Goal: Obtain resource: Download file/media

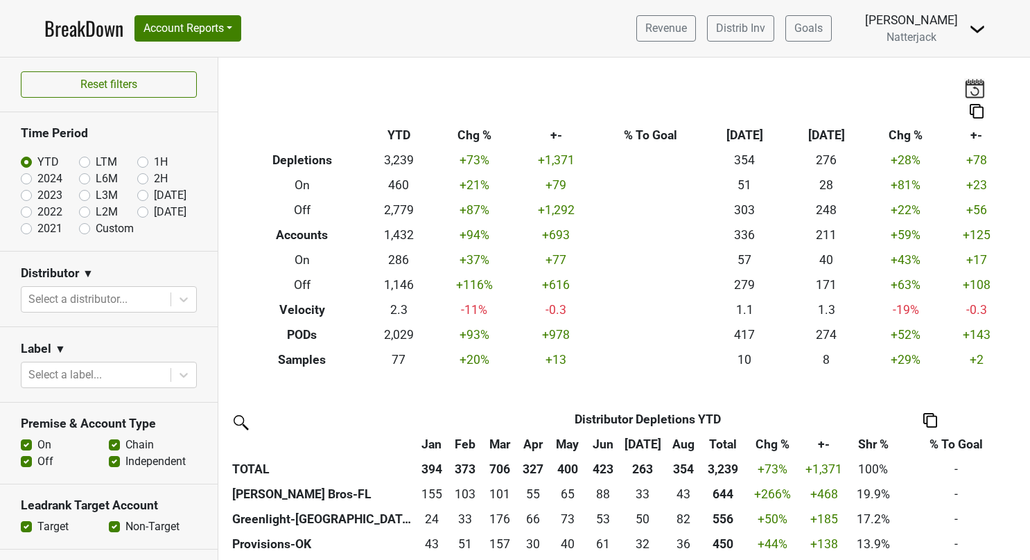
click at [110, 26] on link "BreakDown" at bounding box center [83, 28] width 79 height 29
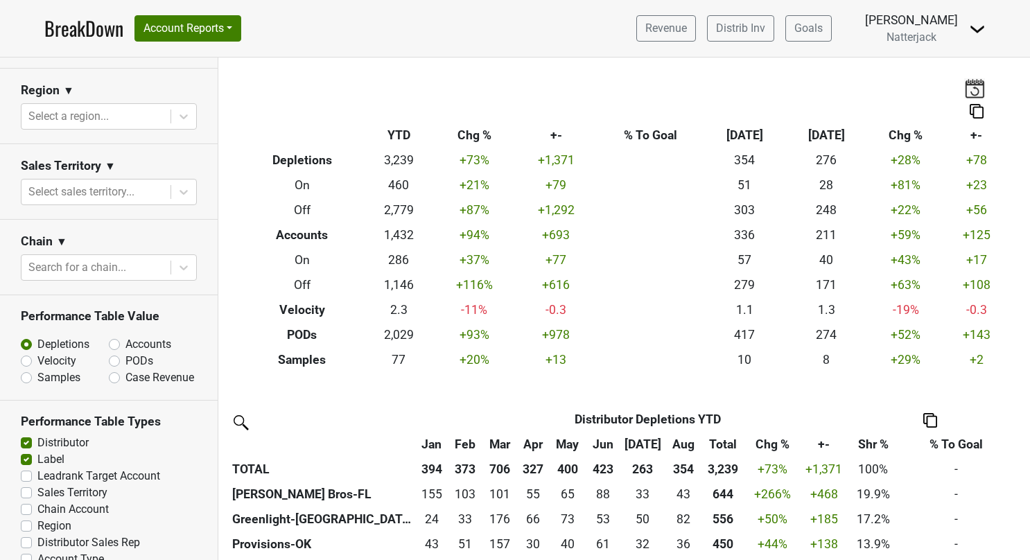
scroll to position [485, 0]
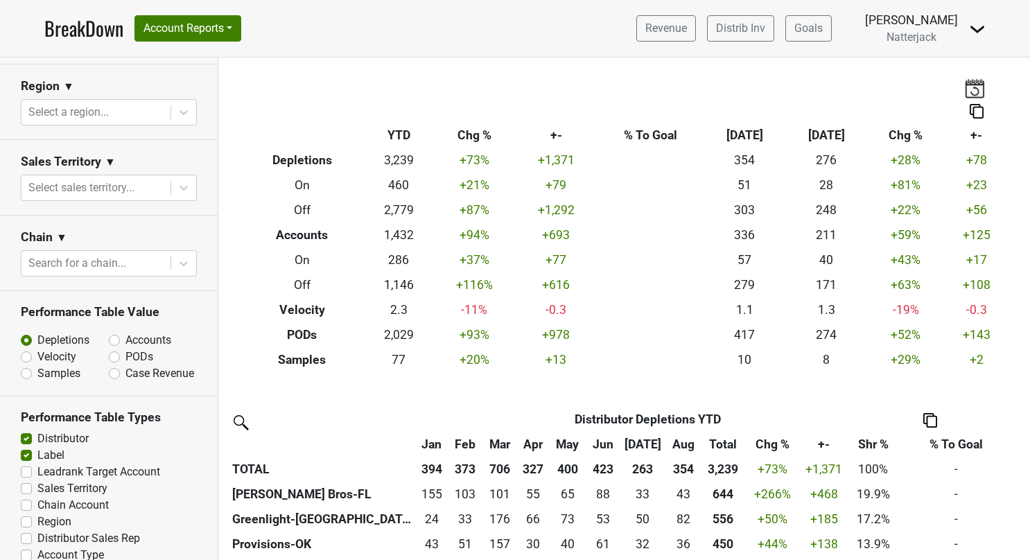
click at [37, 355] on label "Velocity" at bounding box center [56, 357] width 39 height 17
click at [31, 355] on input "Velocity" at bounding box center [63, 356] width 84 height 14
radio input "true"
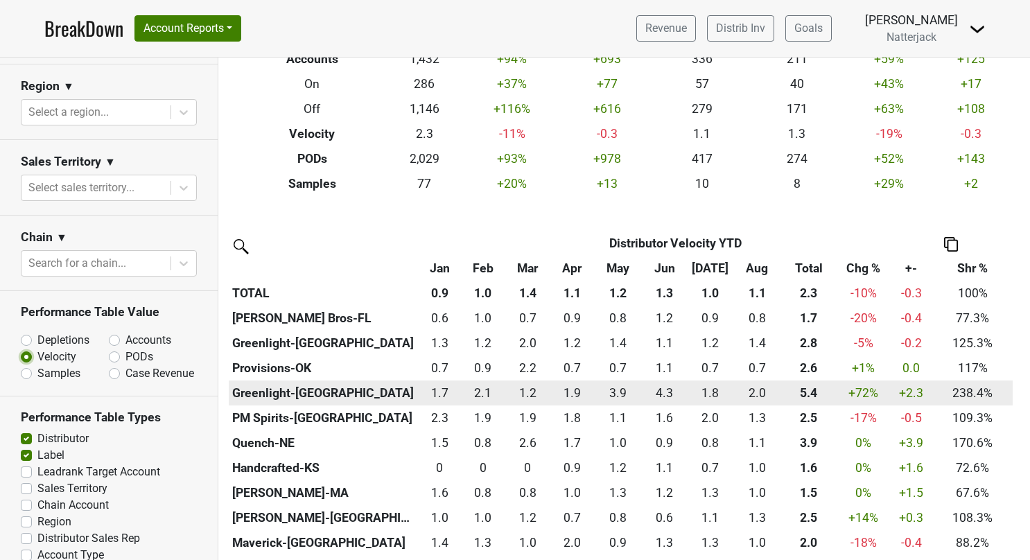
scroll to position [208, 0]
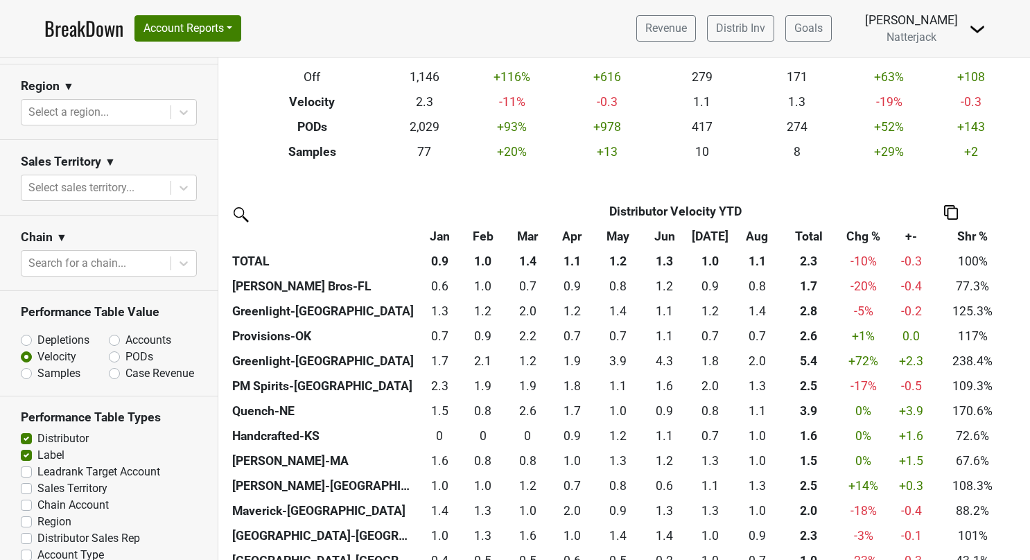
click at [946, 209] on img at bounding box center [951, 212] width 14 height 15
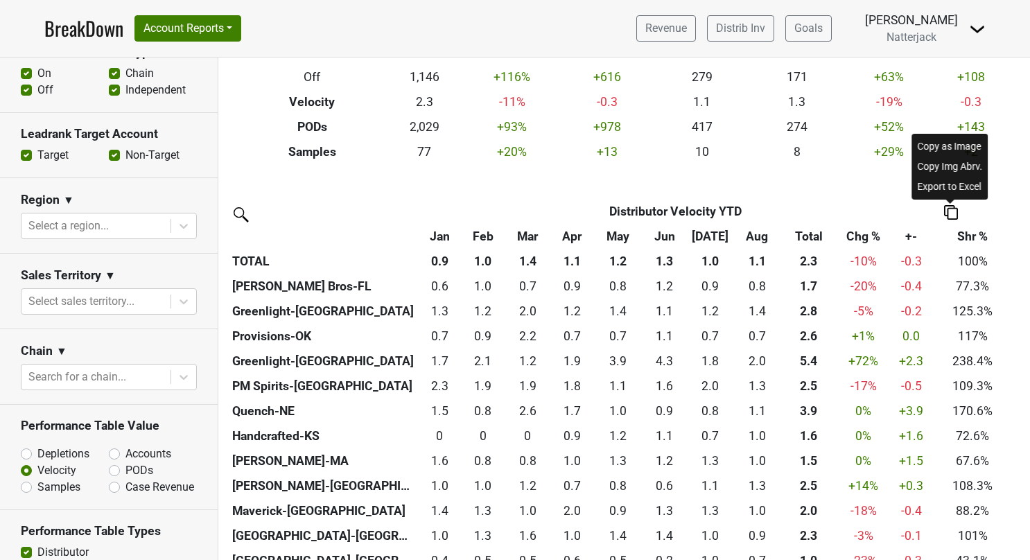
scroll to position [327, 0]
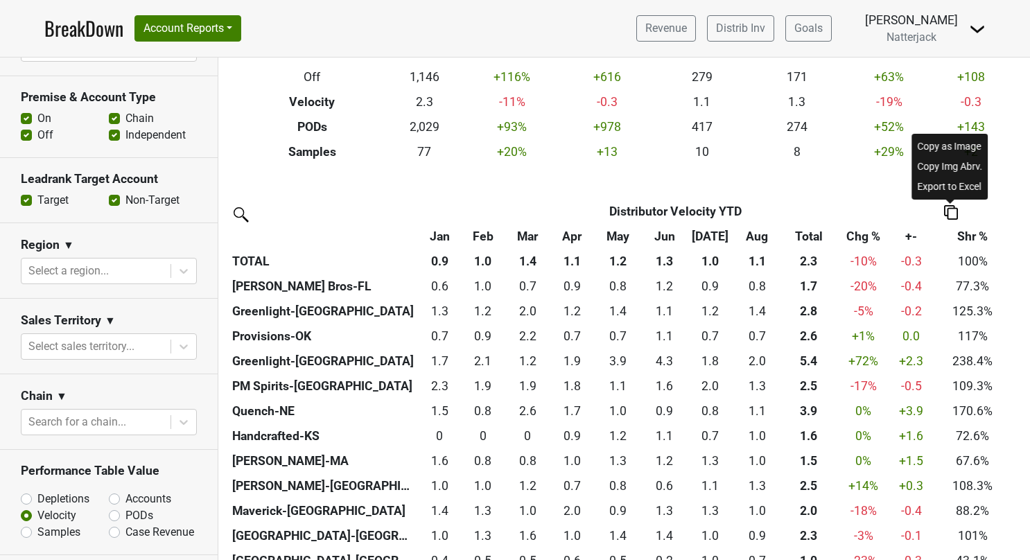
click at [940, 186] on div "Export to Excel" at bounding box center [950, 187] width 71 height 20
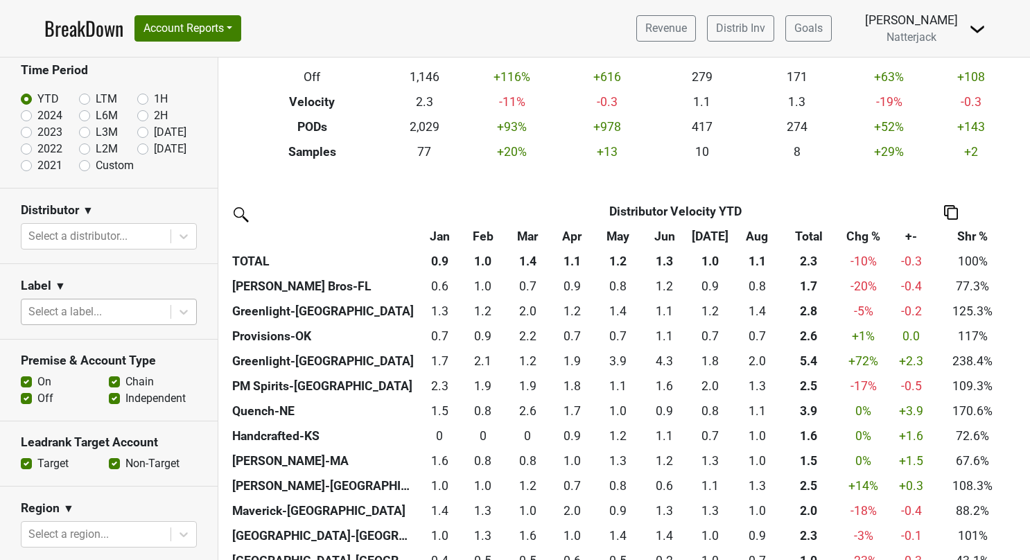
scroll to position [0, 0]
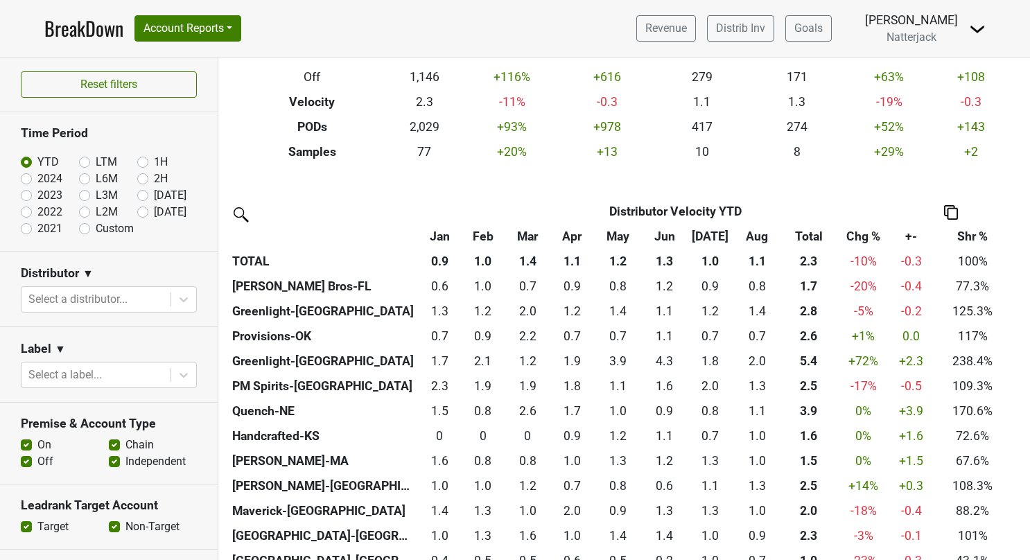
click at [96, 223] on label "Custom" at bounding box center [115, 228] width 38 height 17
click at [85, 223] on input "Custom" at bounding box center [106, 227] width 55 height 14
radio input "true"
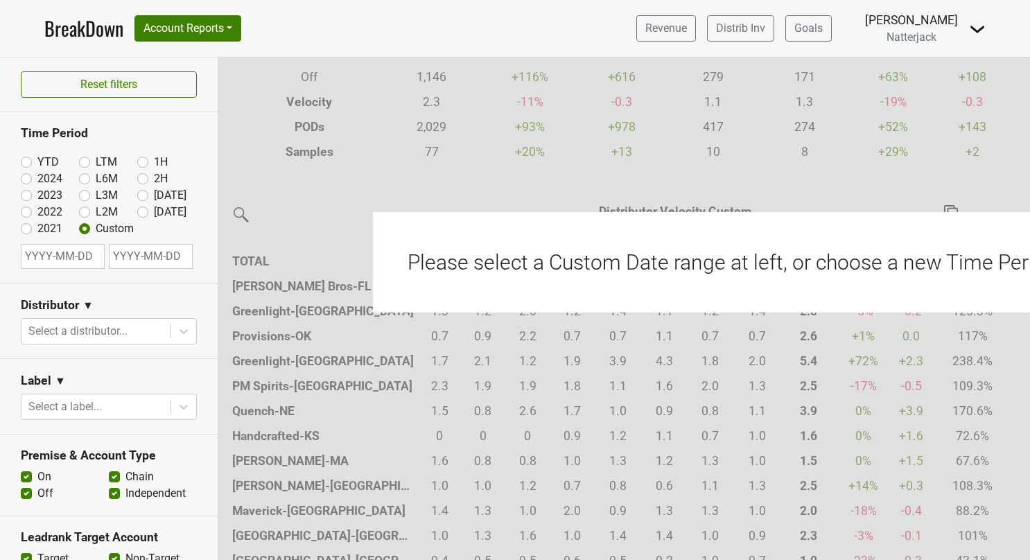
select select "8"
select select "2025"
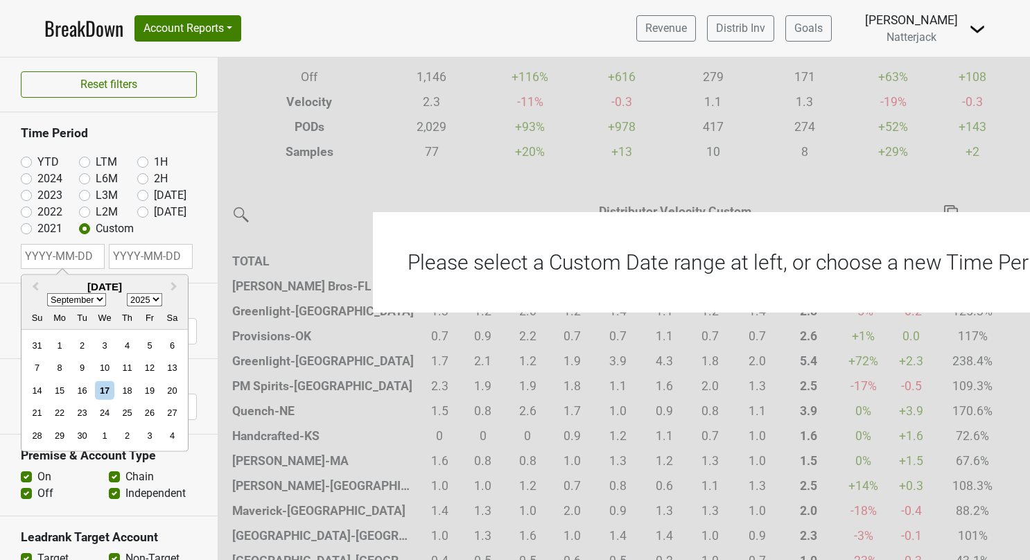
click at [80, 258] on input "text" at bounding box center [63, 256] width 84 height 25
click at [35, 284] on span "Previous Month" at bounding box center [35, 287] width 0 height 16
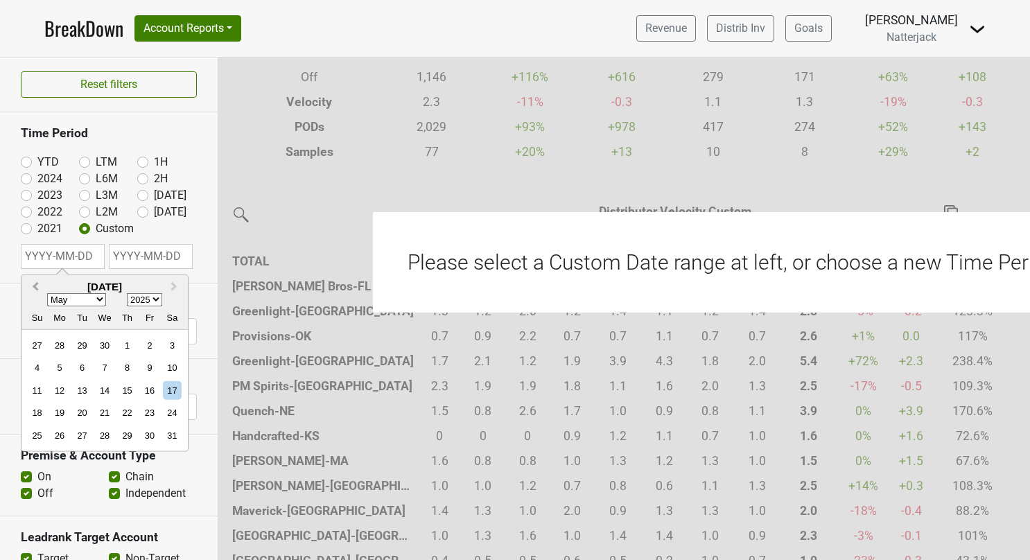
click at [35, 284] on span "Previous Month" at bounding box center [35, 287] width 0 height 16
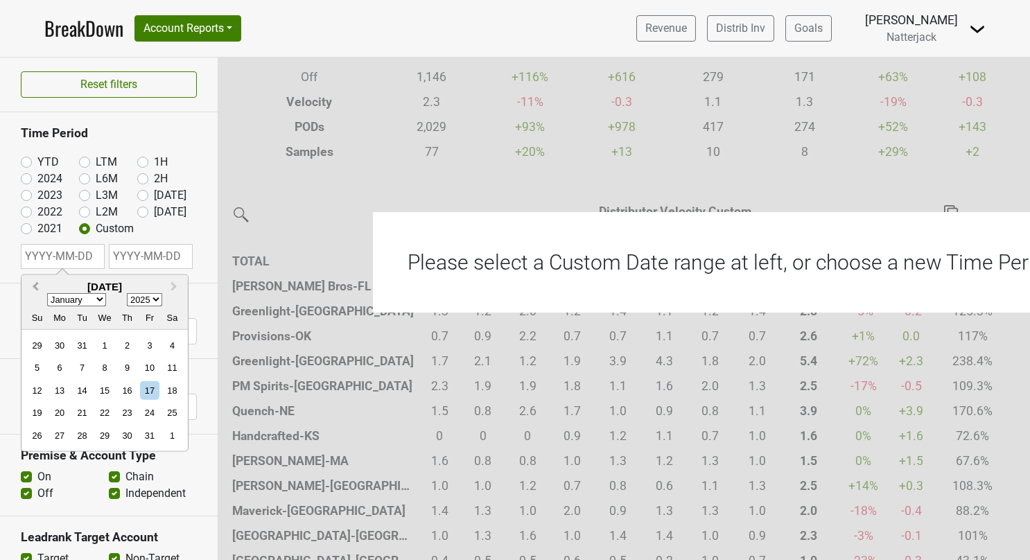
select select "11"
select select "2024"
click at [35, 284] on span "Previous Month" at bounding box center [35, 287] width 0 height 16
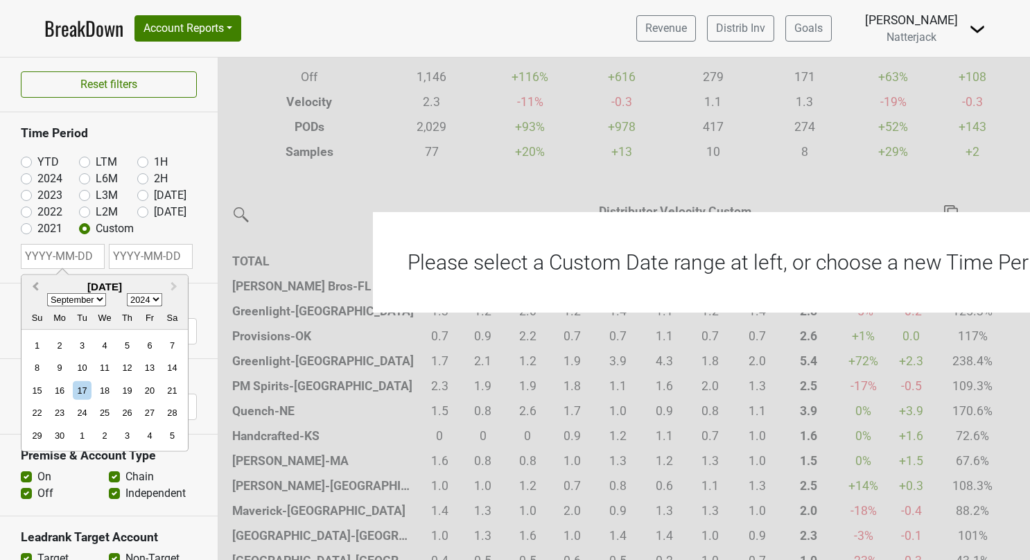
click at [35, 284] on span "Previous Month" at bounding box center [35, 287] width 0 height 16
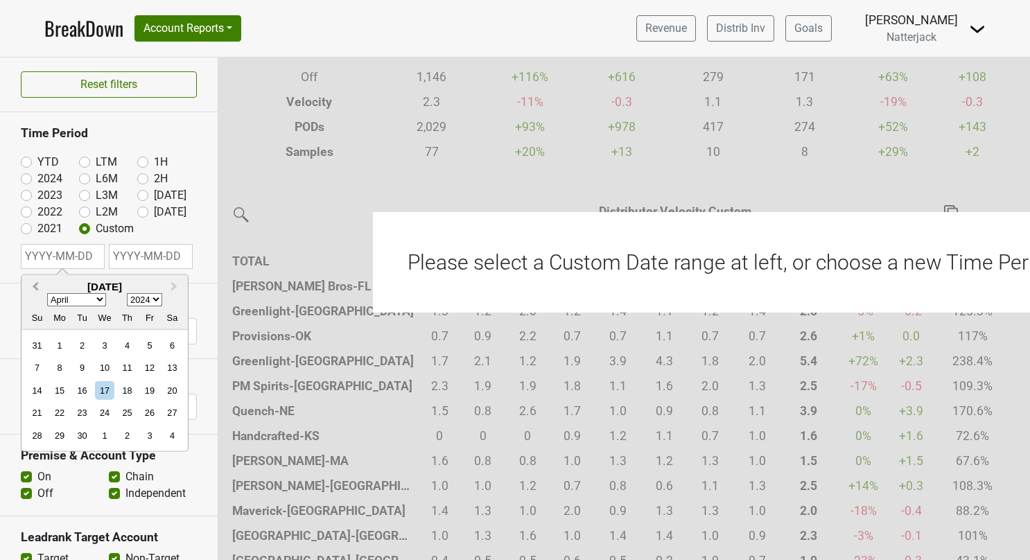
click at [35, 284] on span "Previous Month" at bounding box center [35, 287] width 0 height 16
select select "0"
click at [60, 340] on div "1" at bounding box center [60, 345] width 19 height 19
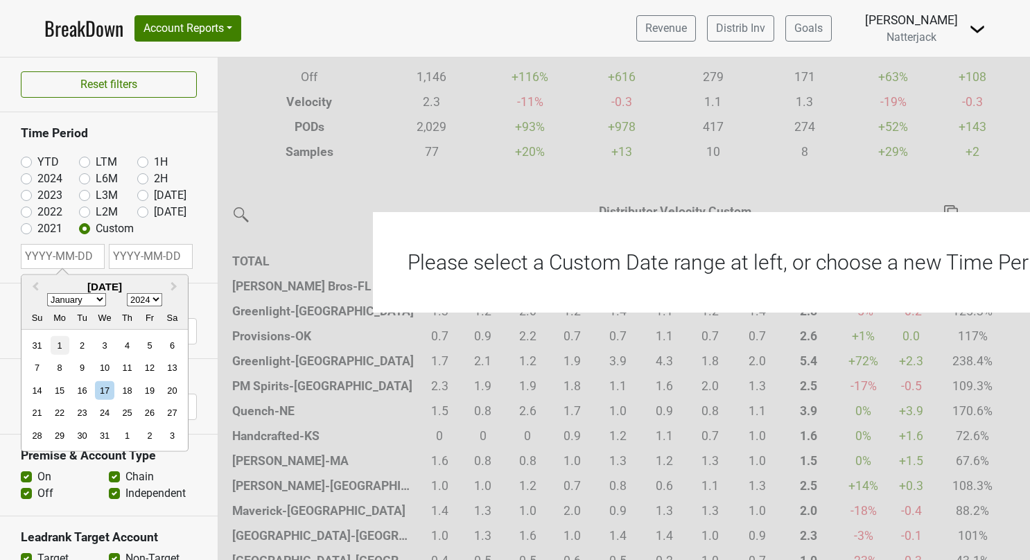
type input "[DATE]"
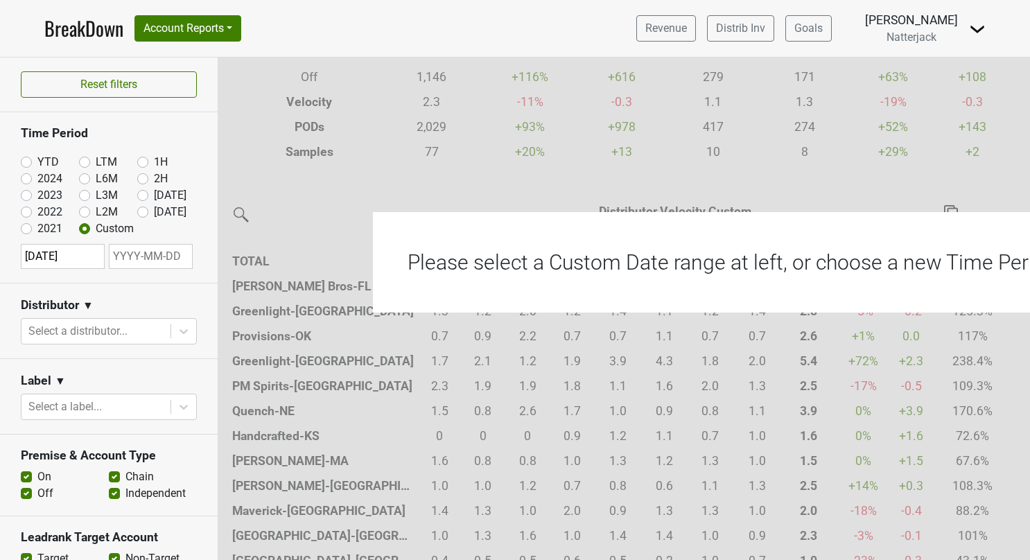
click at [153, 254] on input "text" at bounding box center [151, 256] width 84 height 25
select select "8"
select select "2025"
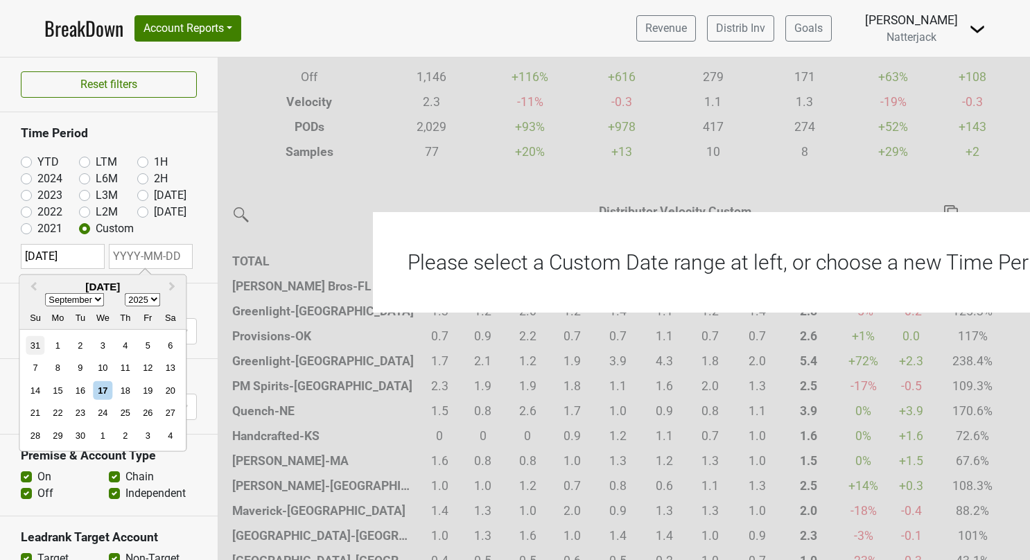
click at [36, 338] on div "31" at bounding box center [35, 345] width 19 height 19
type input "[DATE]"
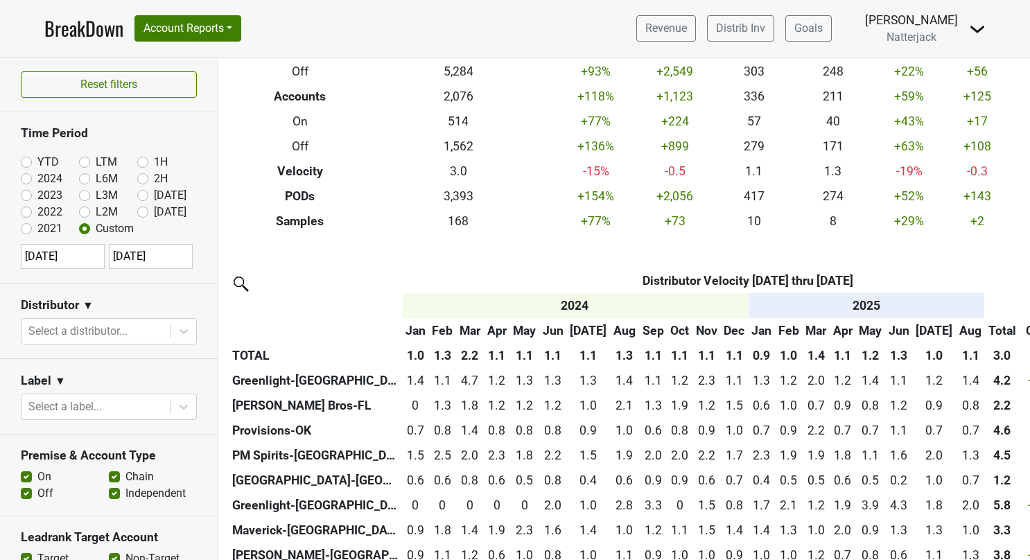
scroll to position [208, 0]
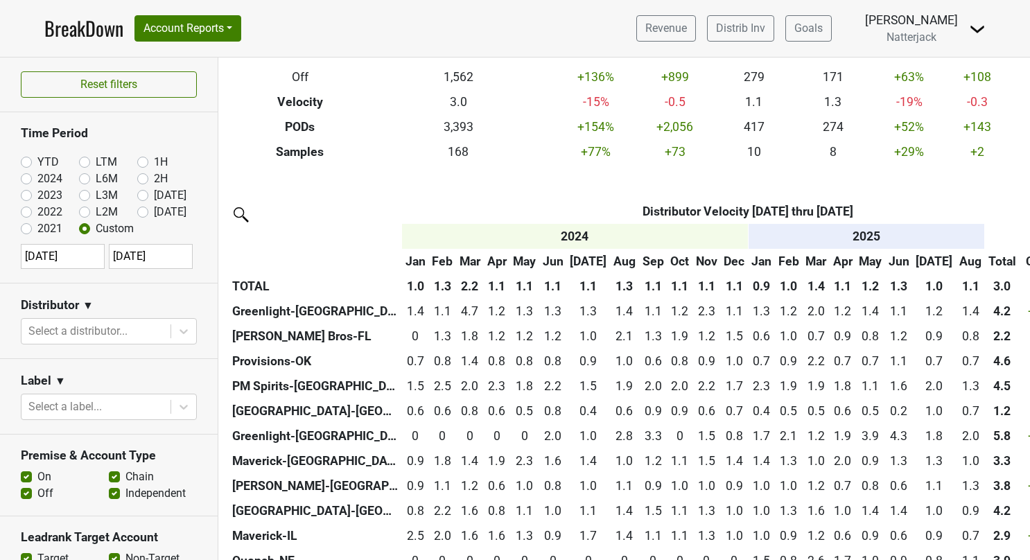
click at [160, 250] on input "[DATE]" at bounding box center [151, 256] width 84 height 25
select select "7"
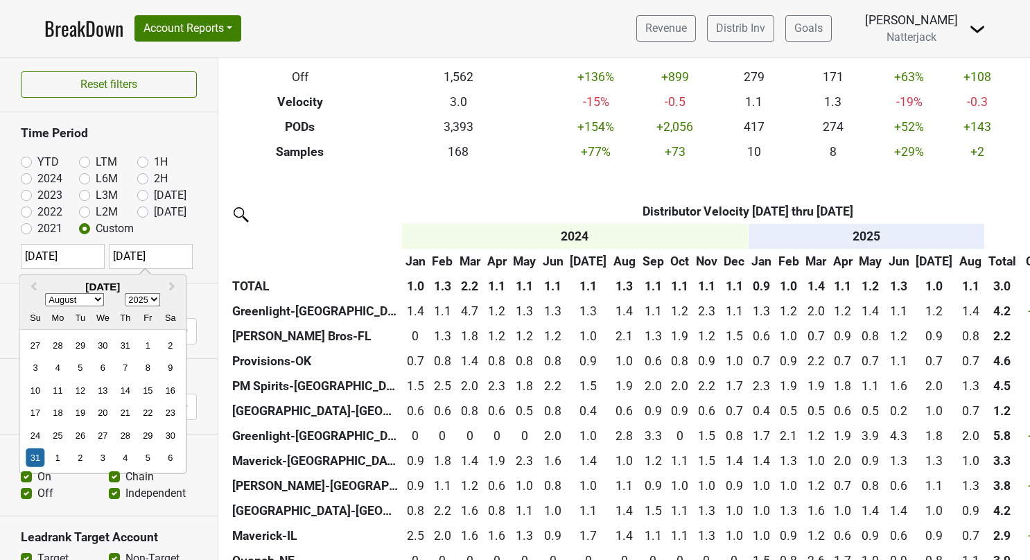
click at [153, 299] on select "2024 2025 2026 2027 2028 2029 2030 2031 2032 2033 2034 2035 2036 2037 2038 2039…" at bounding box center [142, 299] width 35 height 13
select select "2024"
click at [125, 293] on select "2024 2025 2026 2027 2028 2029 2030 2031 2032 2033 2034 2035 2036 2037 2038 2039…" at bounding box center [142, 299] width 35 height 13
click at [167, 432] on div "31" at bounding box center [170, 435] width 19 height 19
type input "[DATE]"
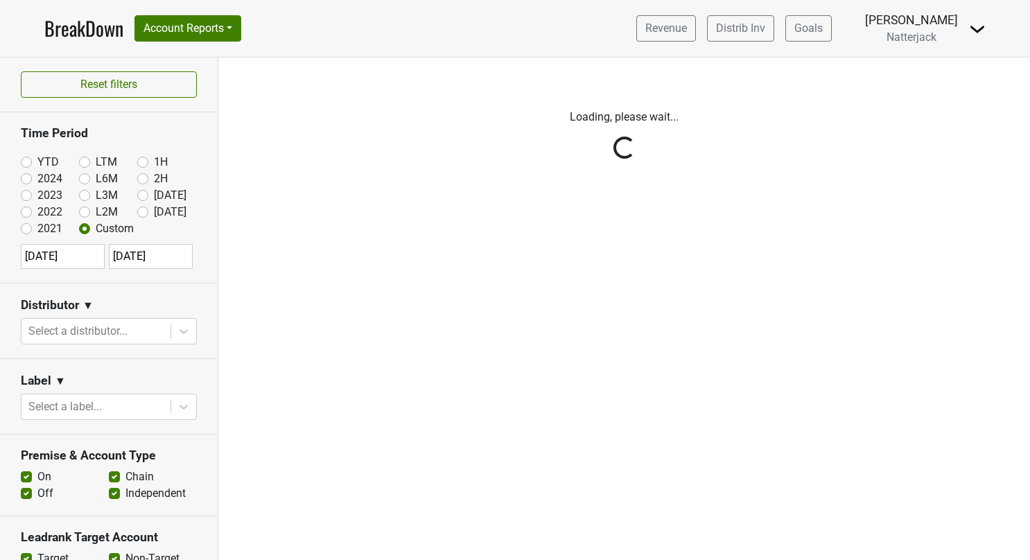
scroll to position [0, 0]
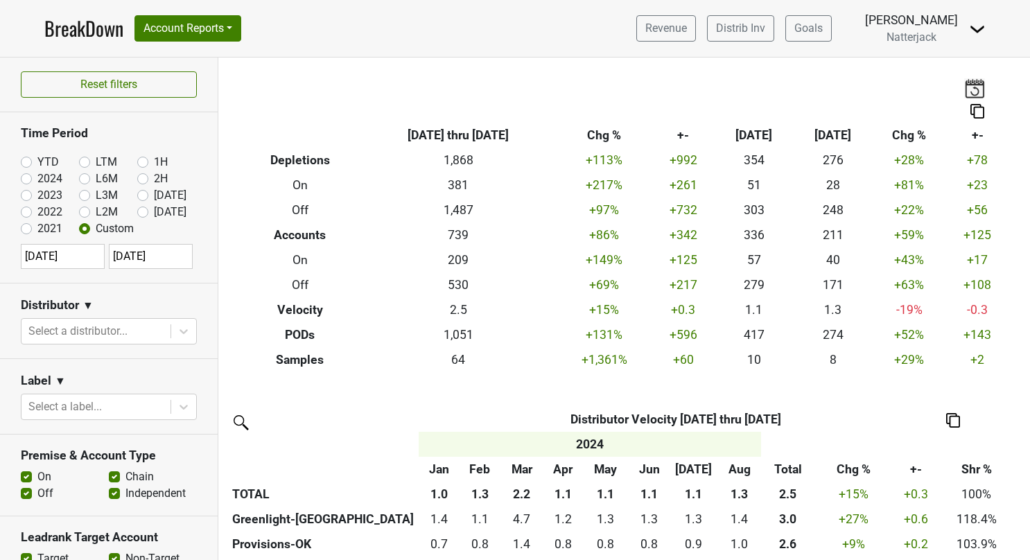
click at [958, 417] on img at bounding box center [953, 420] width 14 height 15
click at [953, 394] on div "Export to Excel" at bounding box center [952, 395] width 71 height 20
click at [976, 466] on th "Shr %" at bounding box center [977, 469] width 75 height 25
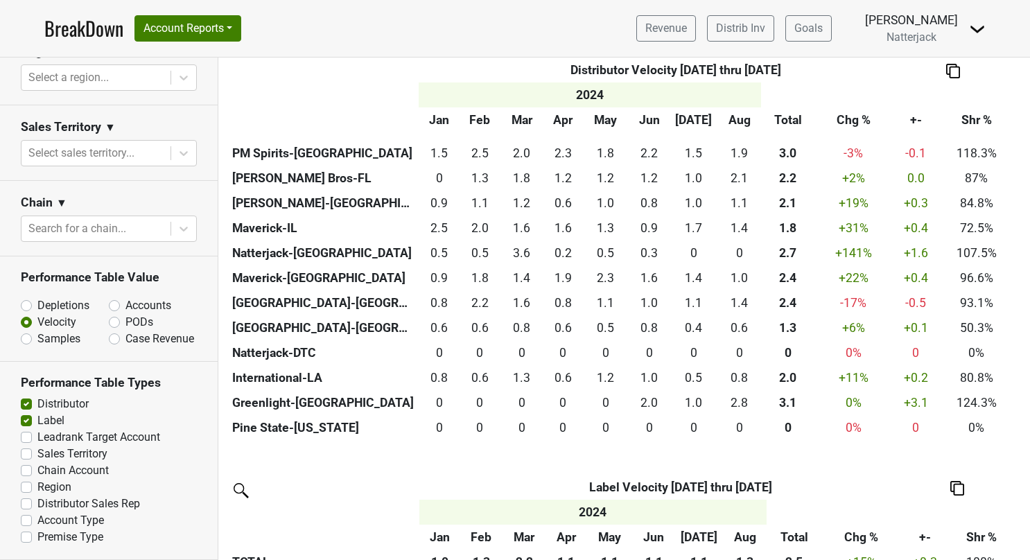
scroll to position [427, 0]
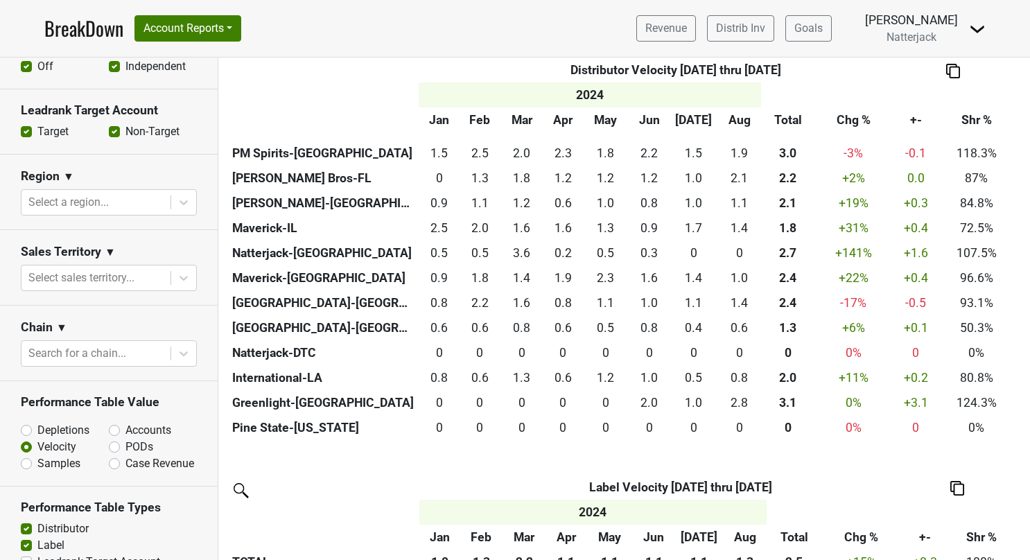
click at [978, 114] on th "Shr %" at bounding box center [977, 119] width 75 height 25
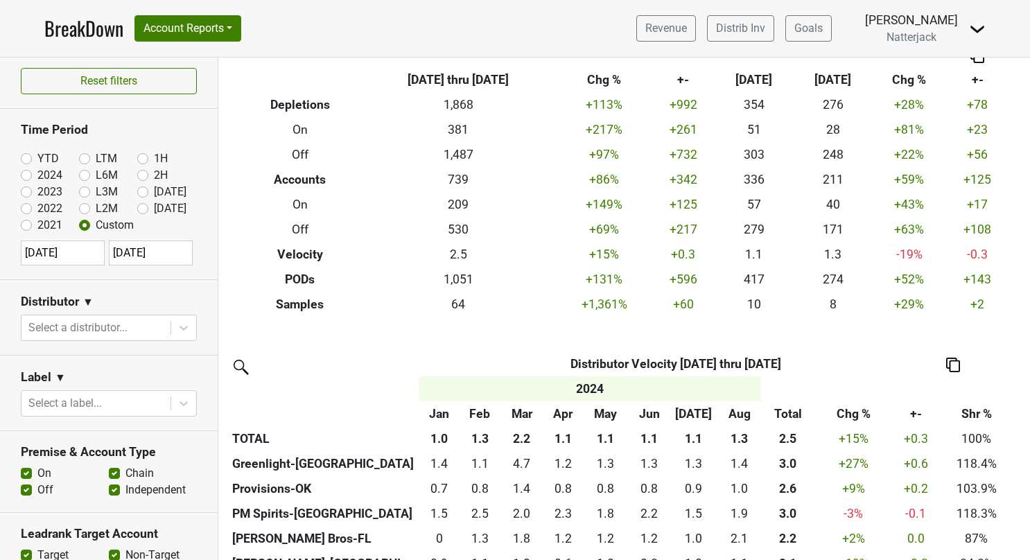
scroll to position [0, 0]
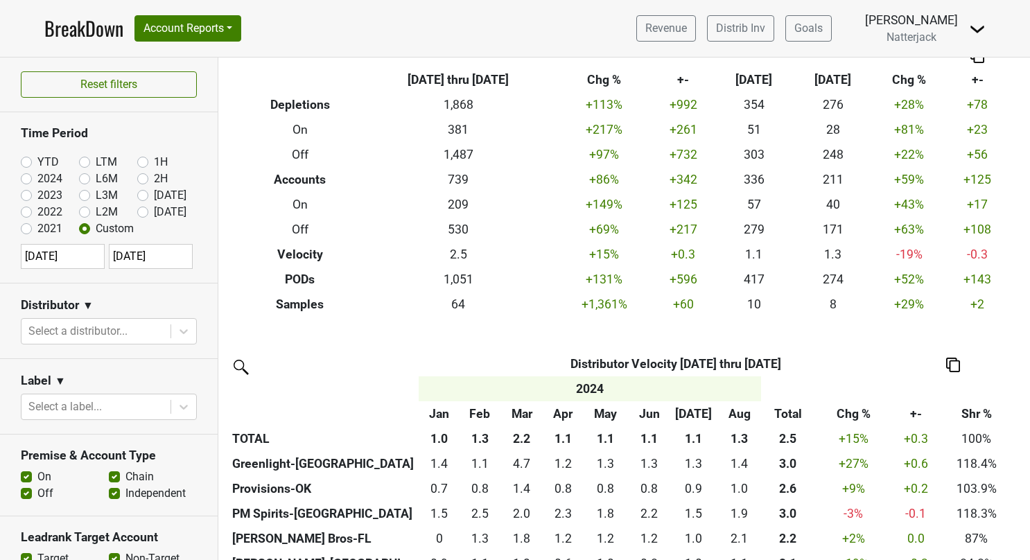
click at [37, 159] on label "YTD" at bounding box center [47, 162] width 21 height 17
click at [28, 159] on input "YTD" at bounding box center [48, 161] width 55 height 14
radio input "true"
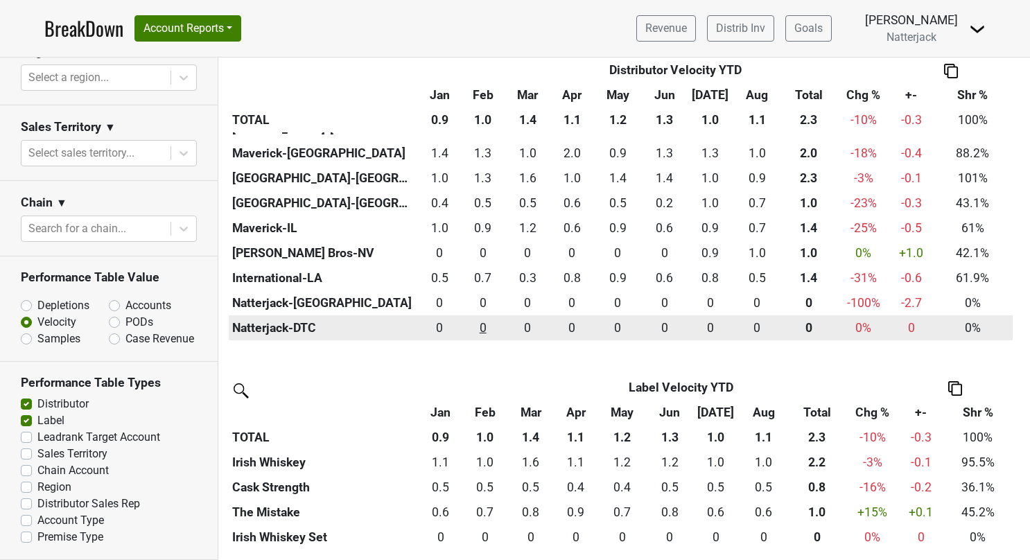
scroll to position [535, 0]
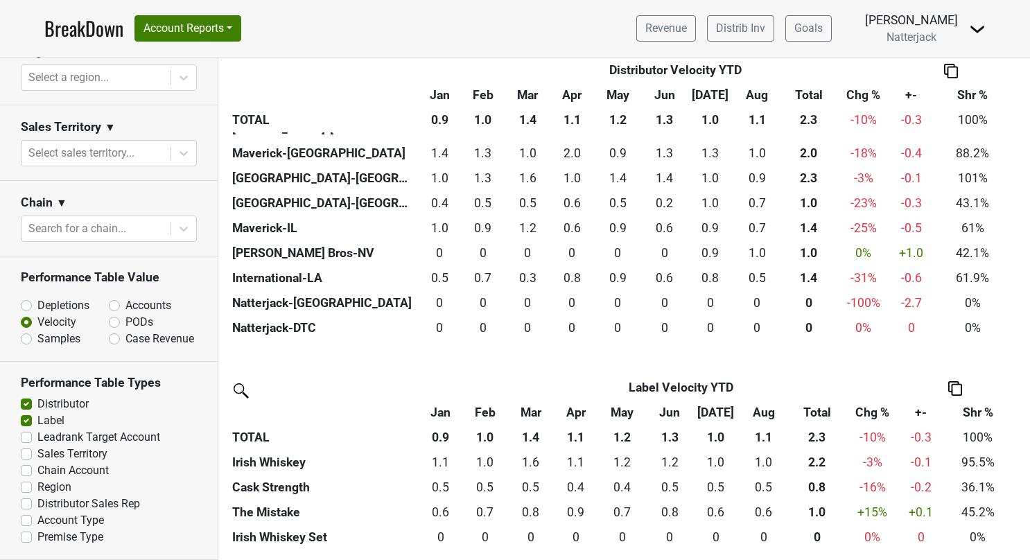
click at [958, 389] on img at bounding box center [956, 388] width 14 height 15
click at [955, 365] on div "Export to Excel" at bounding box center [954, 362] width 71 height 20
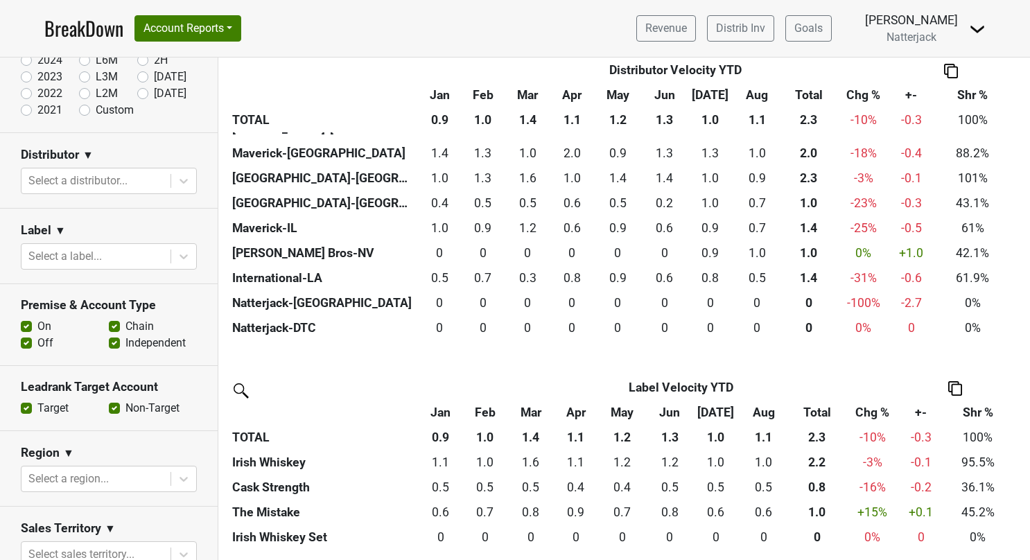
scroll to position [49, 0]
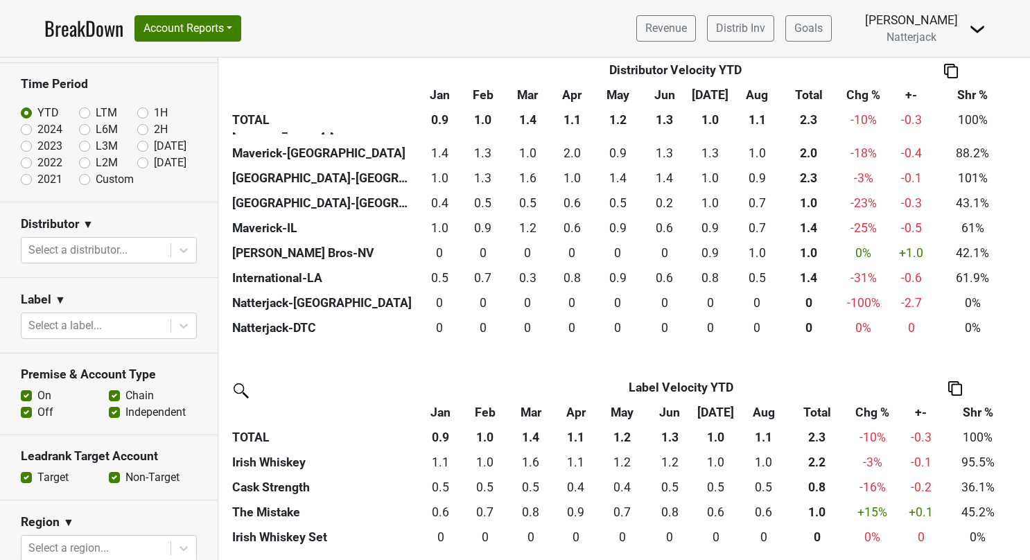
click at [96, 175] on label "Custom" at bounding box center [115, 179] width 38 height 17
click at [82, 175] on input "Custom" at bounding box center [106, 178] width 55 height 14
radio input "true"
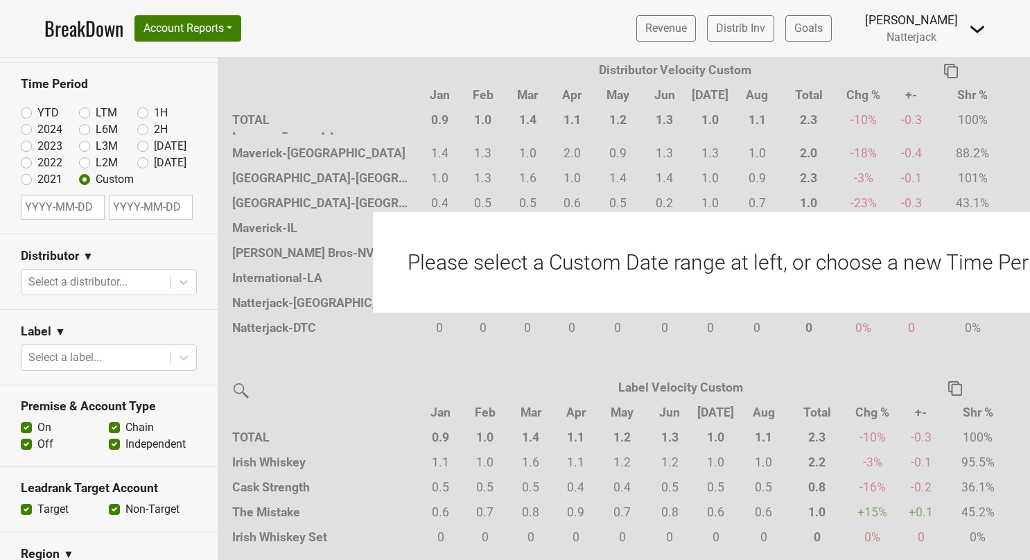
click at [77, 204] on input "text" at bounding box center [63, 207] width 84 height 25
select select "8"
select select "2025"
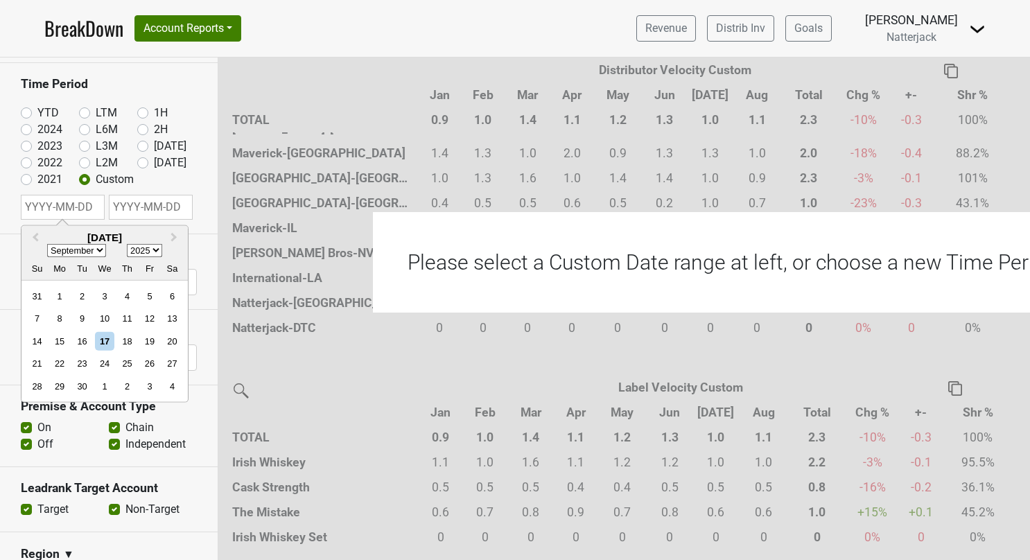
type input "[DATE]"
select select "8"
select select "2025"
click at [146, 207] on input "text" at bounding box center [151, 207] width 84 height 25
select select "8"
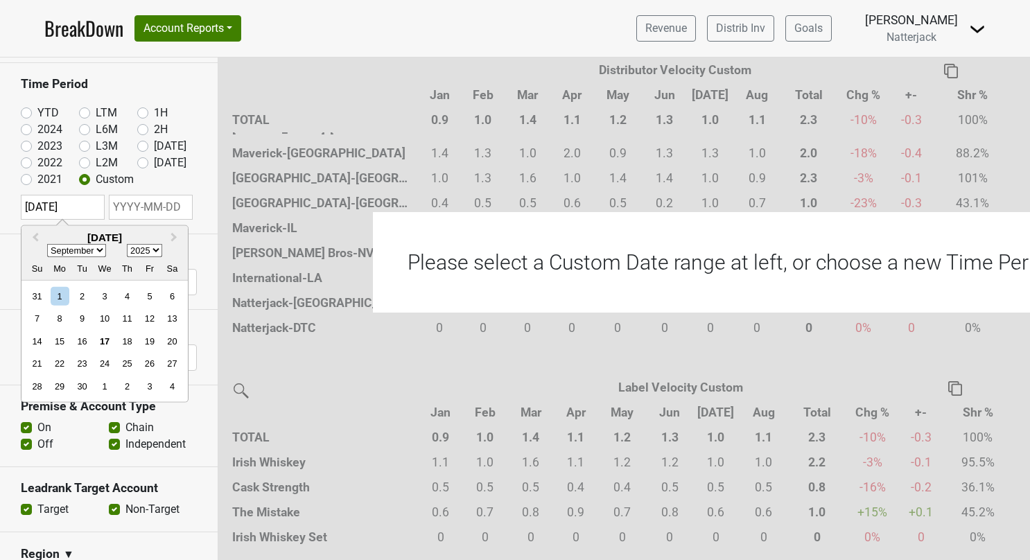
select select "2025"
click at [152, 203] on input "text" at bounding box center [151, 207] width 84 height 25
click at [33, 234] on span "Previous Month" at bounding box center [33, 238] width 0 height 16
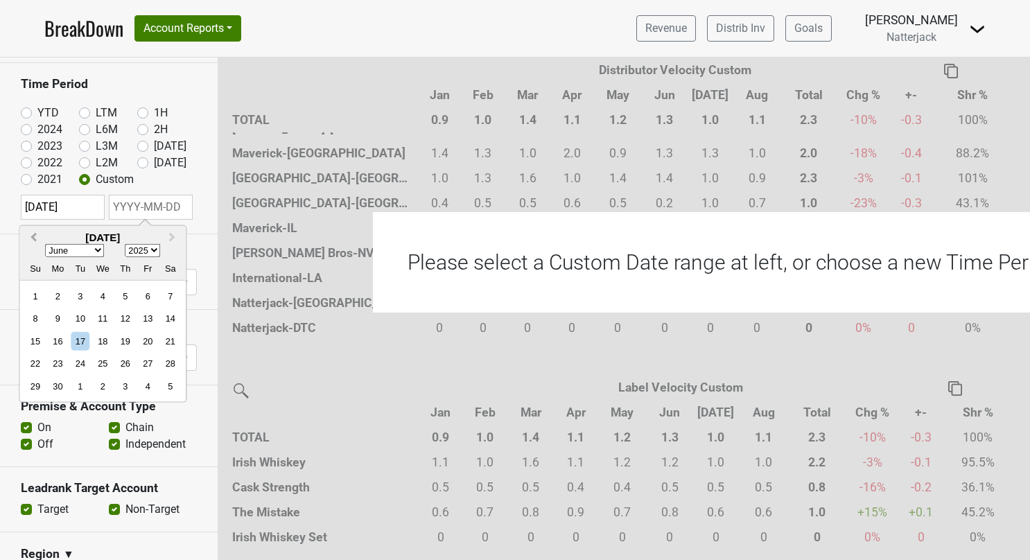
click at [33, 234] on span "Previous Month" at bounding box center [33, 238] width 0 height 16
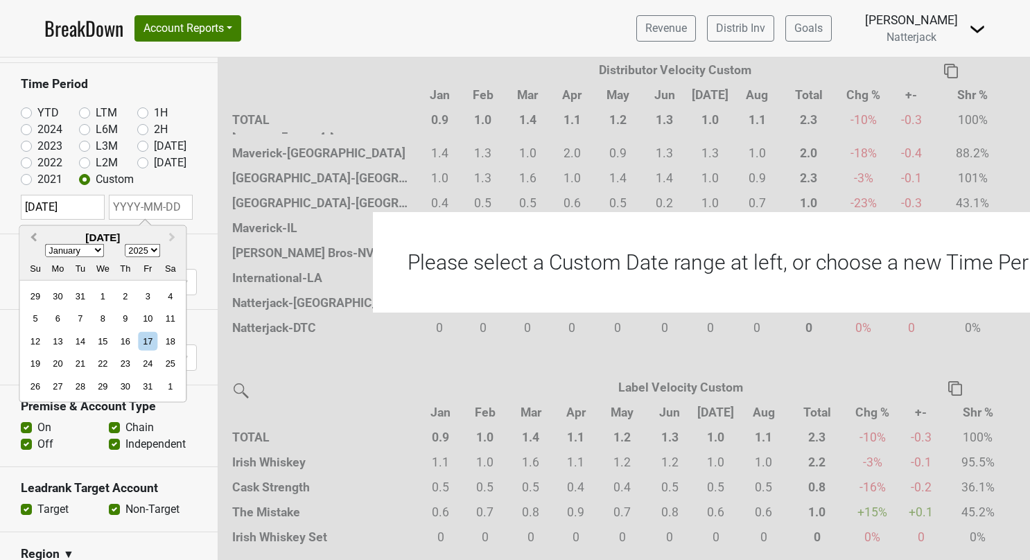
click at [33, 234] on span "Previous Month" at bounding box center [33, 238] width 0 height 16
select select "11"
select select "2024"
click at [33, 234] on span "Previous Month" at bounding box center [33, 238] width 0 height 16
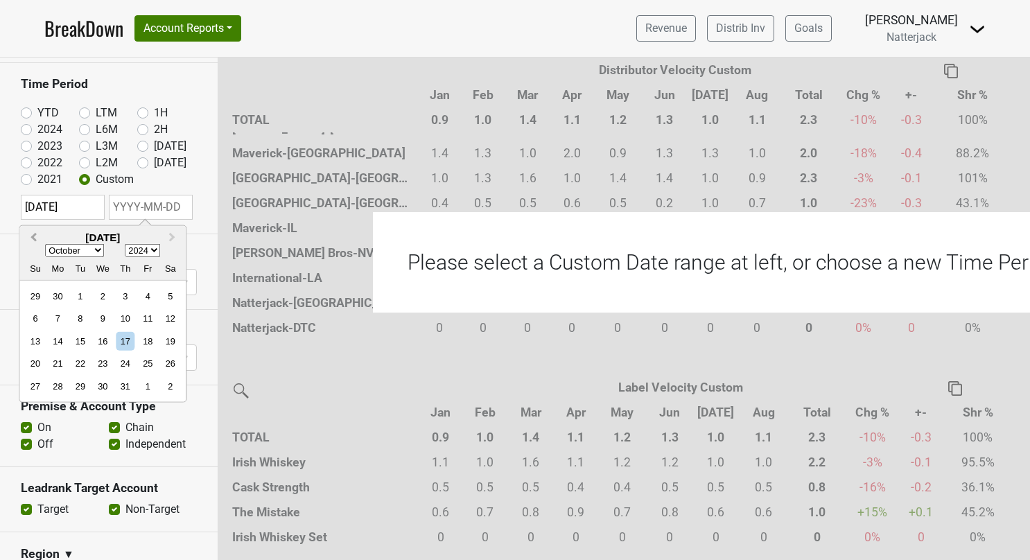
click at [33, 234] on span "Previous Month" at bounding box center [33, 238] width 0 height 16
click at [33, 235] on span "Previous Month" at bounding box center [33, 238] width 0 height 16
select select "7"
click at [171, 383] on div "31" at bounding box center [170, 386] width 19 height 19
type input "[DATE]"
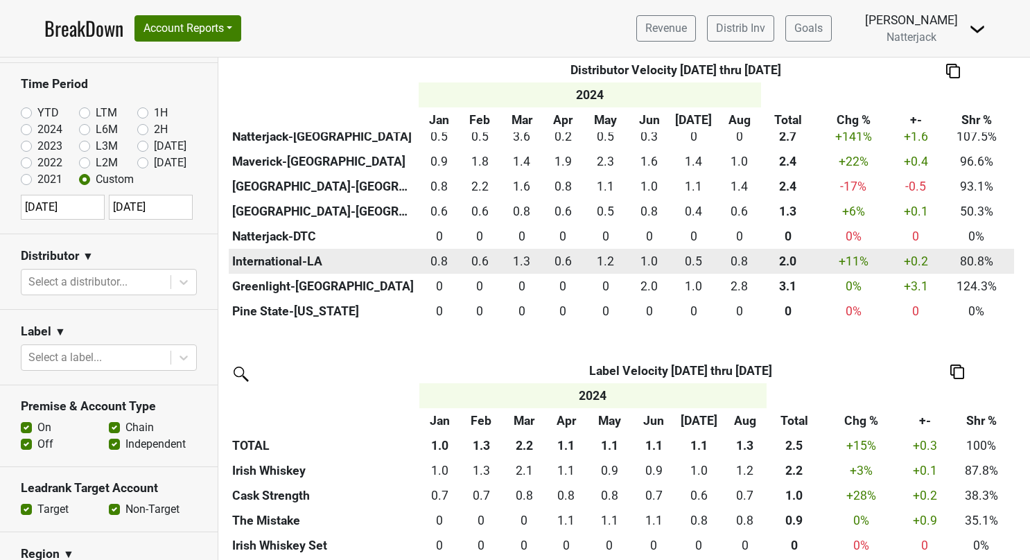
scroll to position [541, 0]
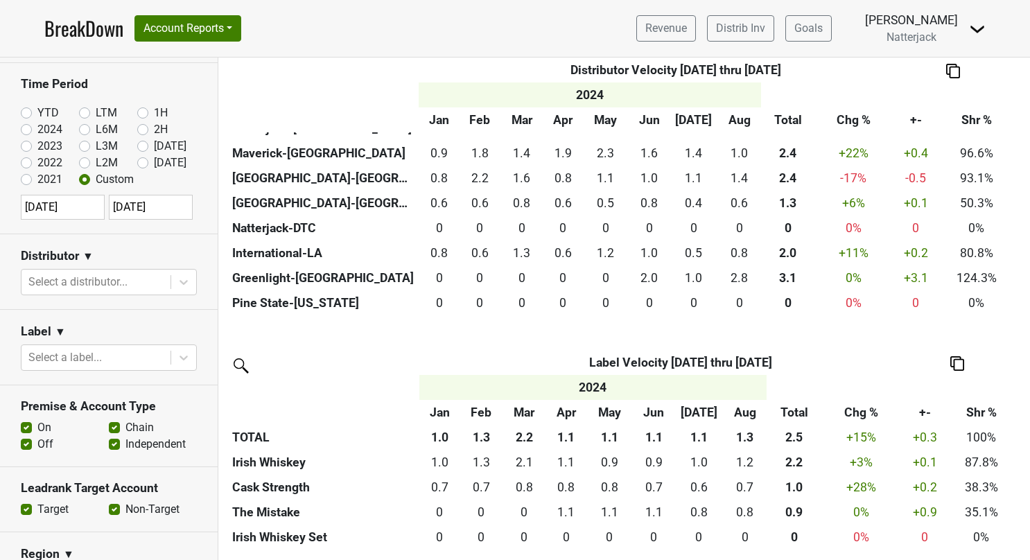
click at [953, 361] on img at bounding box center [958, 363] width 14 height 15
click at [952, 343] on div "Export to Excel" at bounding box center [956, 337] width 71 height 20
click at [417, 49] on nav "BreakDown Account Reports SuperRanker Map Award Progress Chain Compliance CRM N…" at bounding box center [515, 28] width 964 height 57
click at [37, 107] on label "YTD" at bounding box center [47, 113] width 21 height 17
click at [25, 107] on input "YTD" at bounding box center [48, 112] width 55 height 14
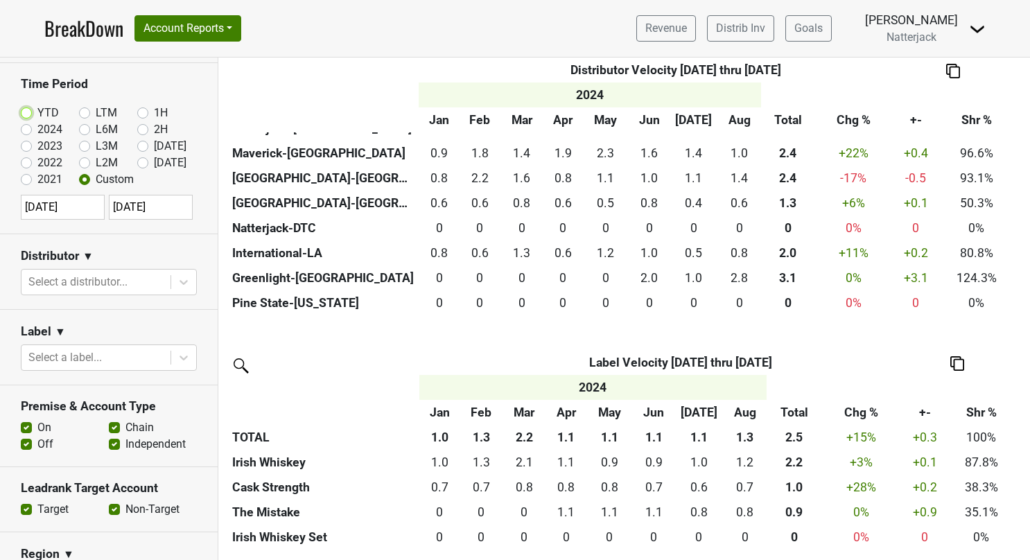
radio input "true"
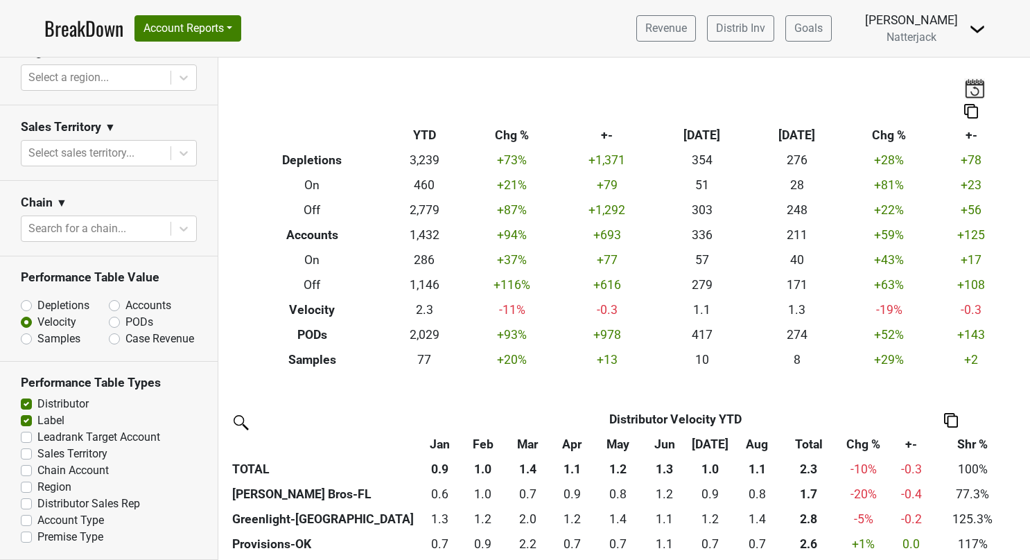
scroll to position [535, 0]
click at [37, 417] on label "Label" at bounding box center [50, 421] width 27 height 17
click at [25, 417] on input "Label" at bounding box center [26, 420] width 11 height 14
checkbox input "false"
click at [37, 402] on label "Distributor" at bounding box center [62, 404] width 51 height 17
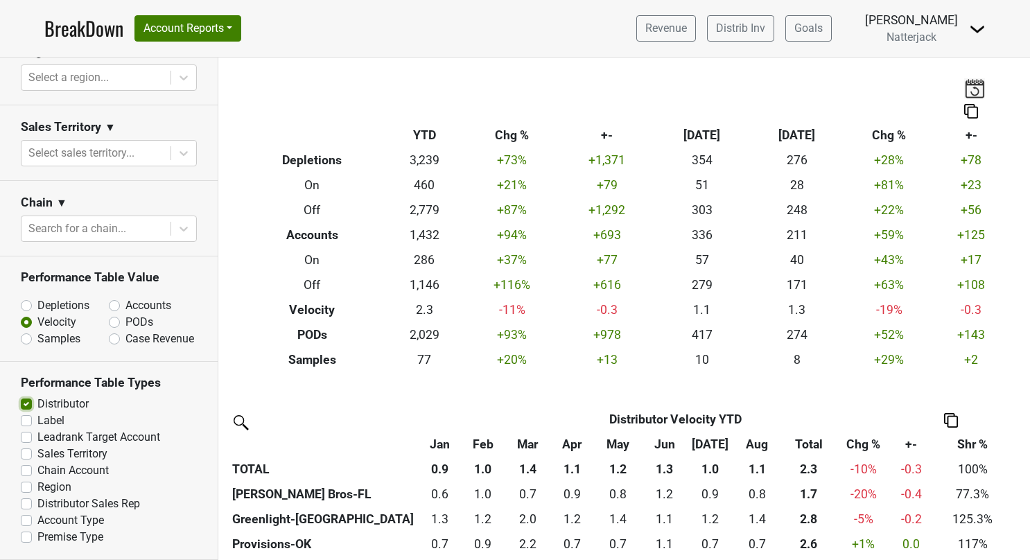
click at [23, 402] on input "Distributor" at bounding box center [26, 403] width 11 height 14
checkbox input "false"
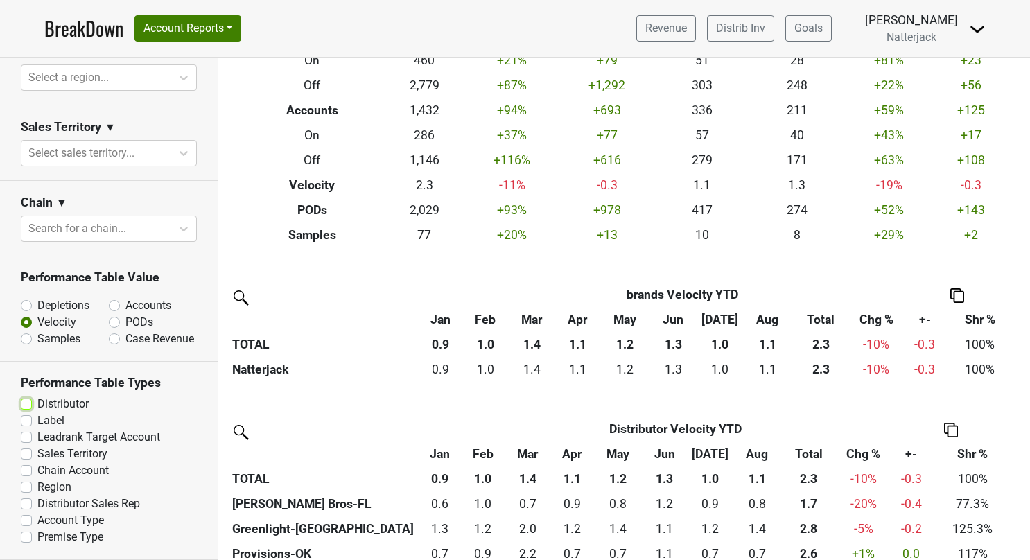
scroll to position [208, 0]
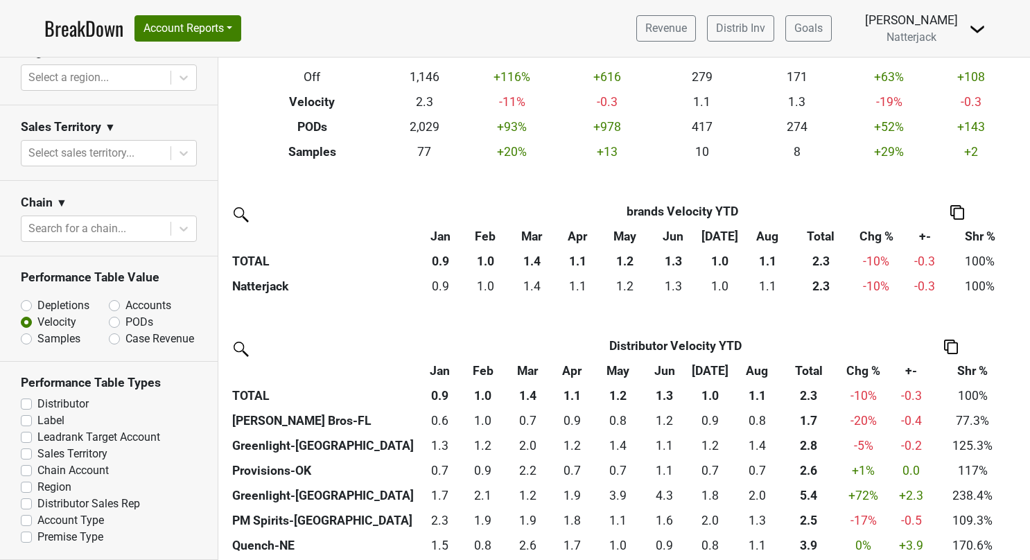
click at [37, 535] on label "Premise Type" at bounding box center [70, 537] width 66 height 17
click at [24, 535] on input "Premise Type" at bounding box center [26, 536] width 11 height 14
checkbox input "true"
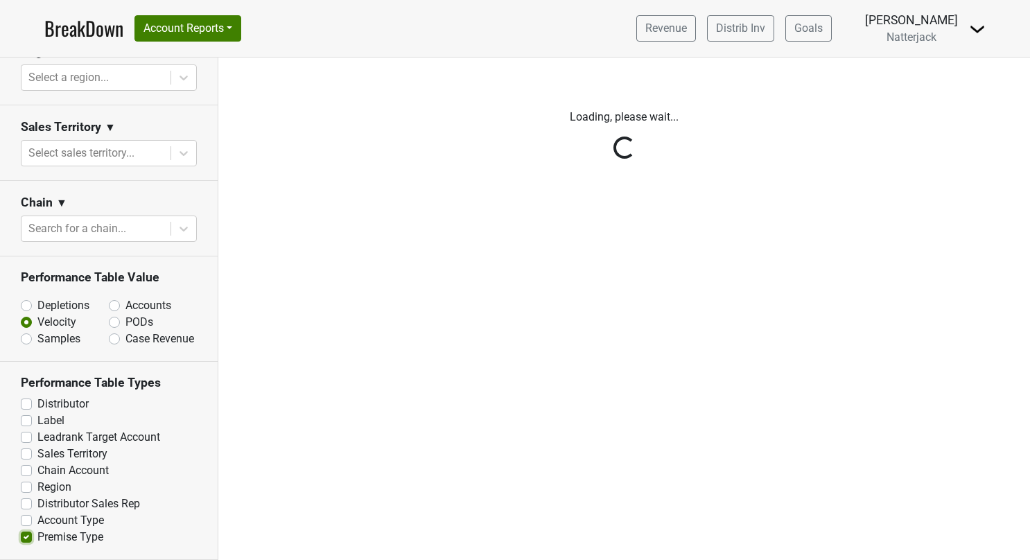
scroll to position [0, 0]
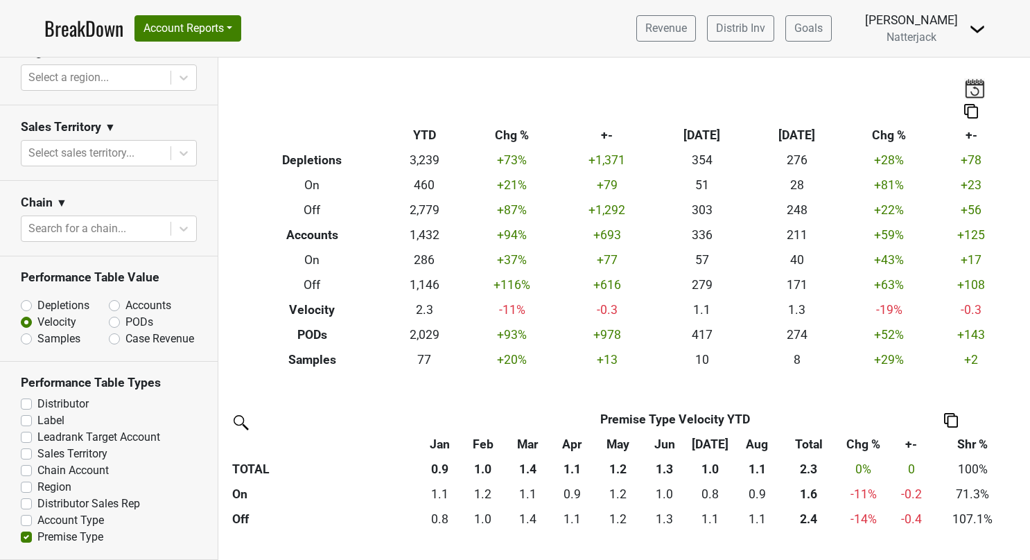
click at [951, 424] on img at bounding box center [951, 420] width 14 height 15
click at [935, 396] on div "Export to Excel" at bounding box center [950, 395] width 71 height 20
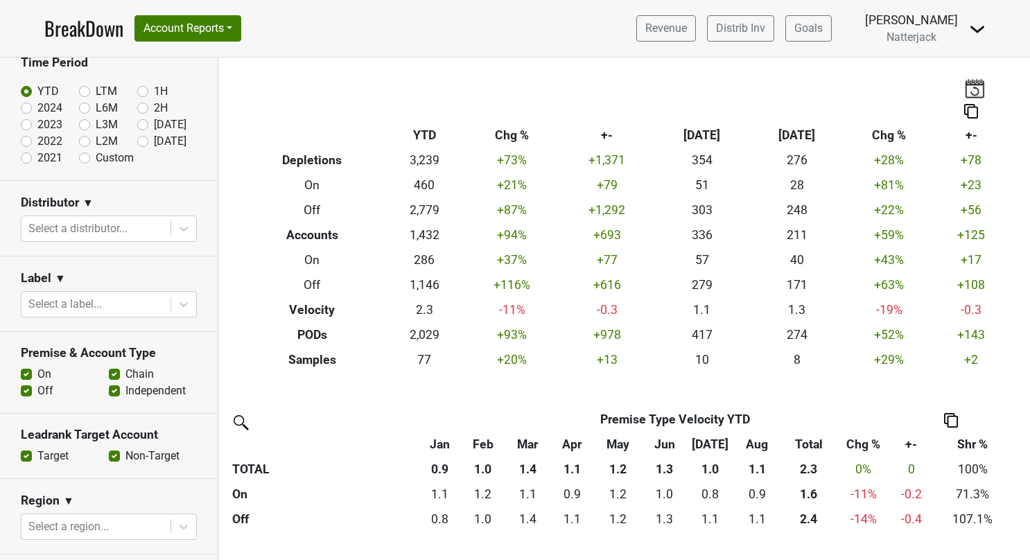
scroll to position [49, 0]
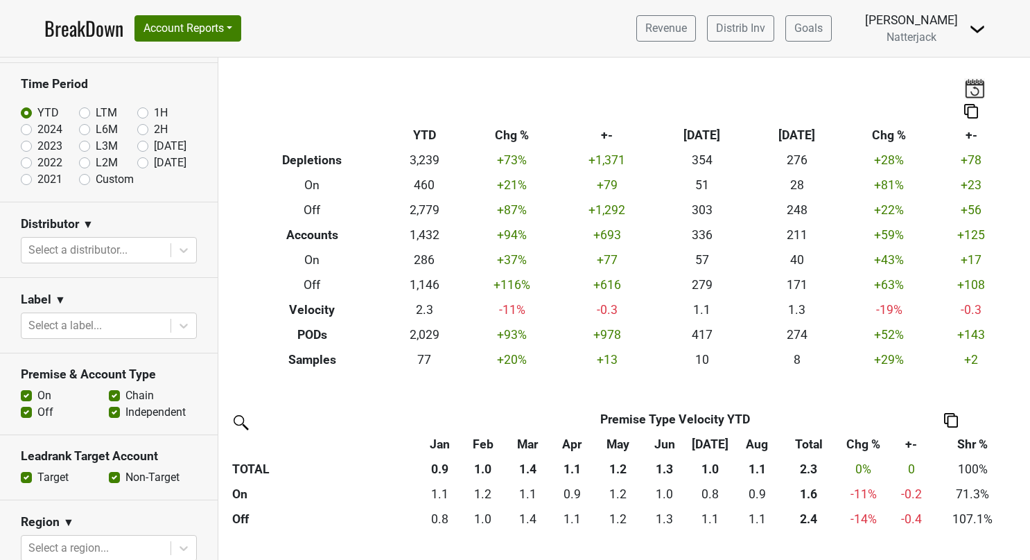
click at [96, 178] on label "Custom" at bounding box center [115, 179] width 38 height 17
click at [80, 178] on input "Custom" at bounding box center [106, 178] width 55 height 14
radio input "true"
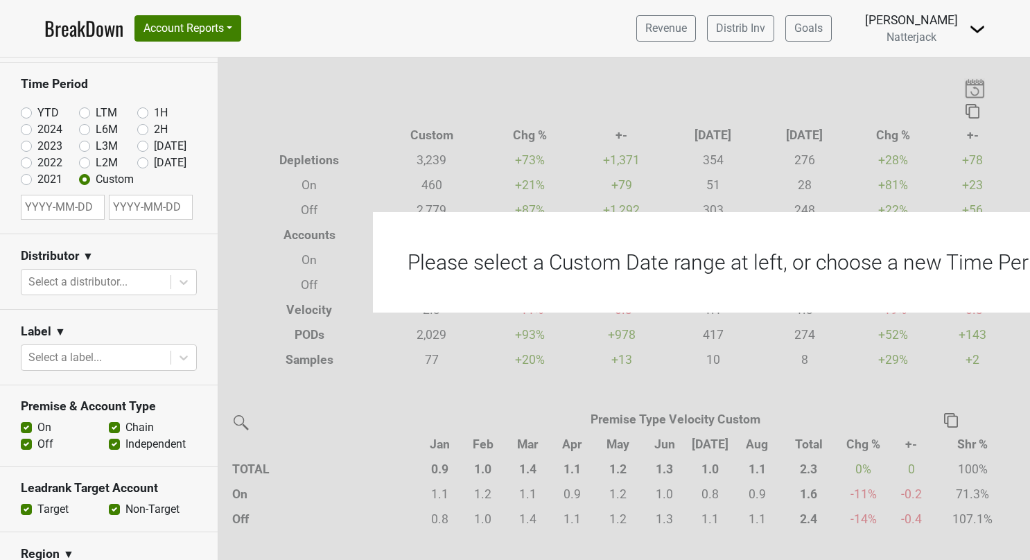
click at [71, 206] on input "text" at bounding box center [63, 207] width 84 height 25
select select "8"
select select "2025"
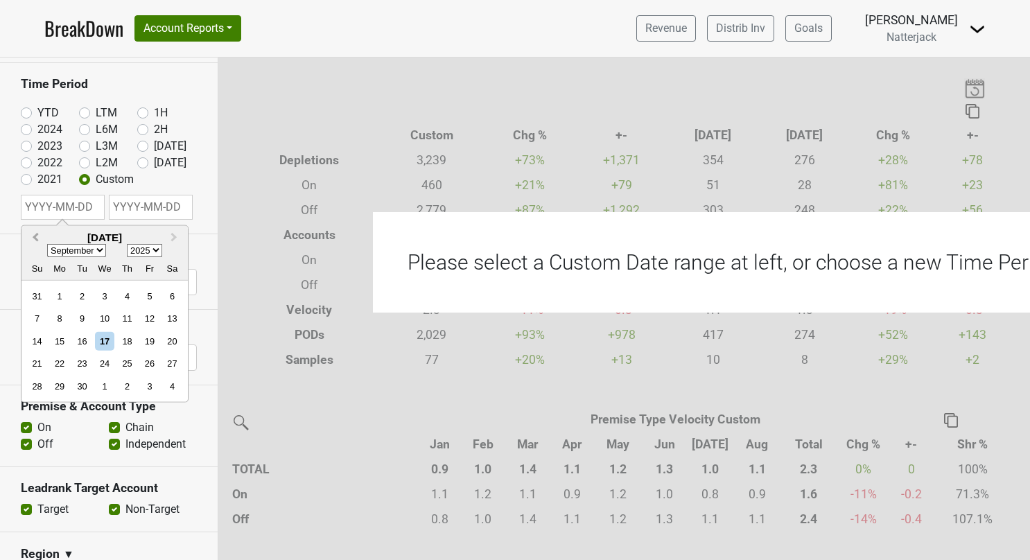
click at [33, 235] on button "Previous Month" at bounding box center [34, 238] width 22 height 22
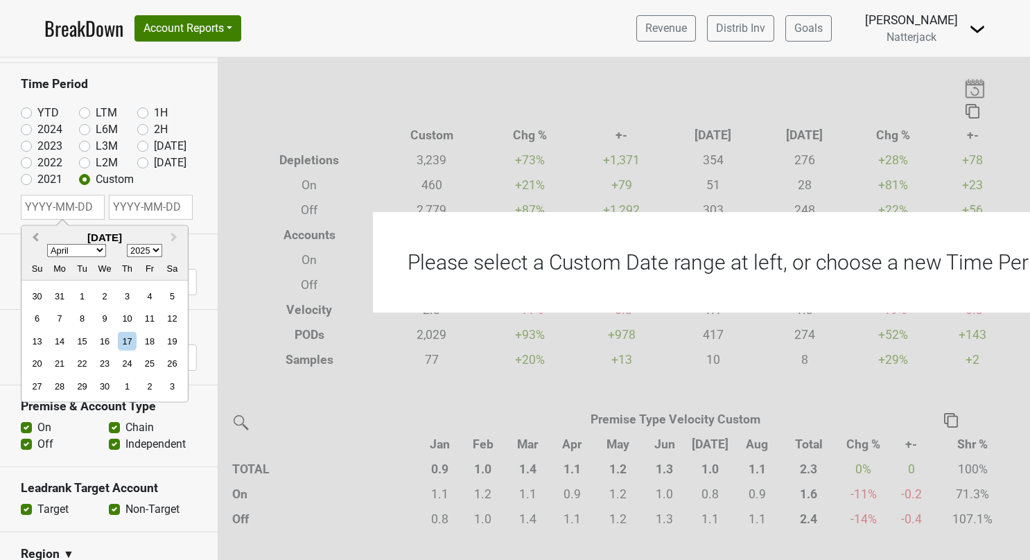
click at [33, 235] on button "Previous Month" at bounding box center [34, 238] width 22 height 22
select select "11"
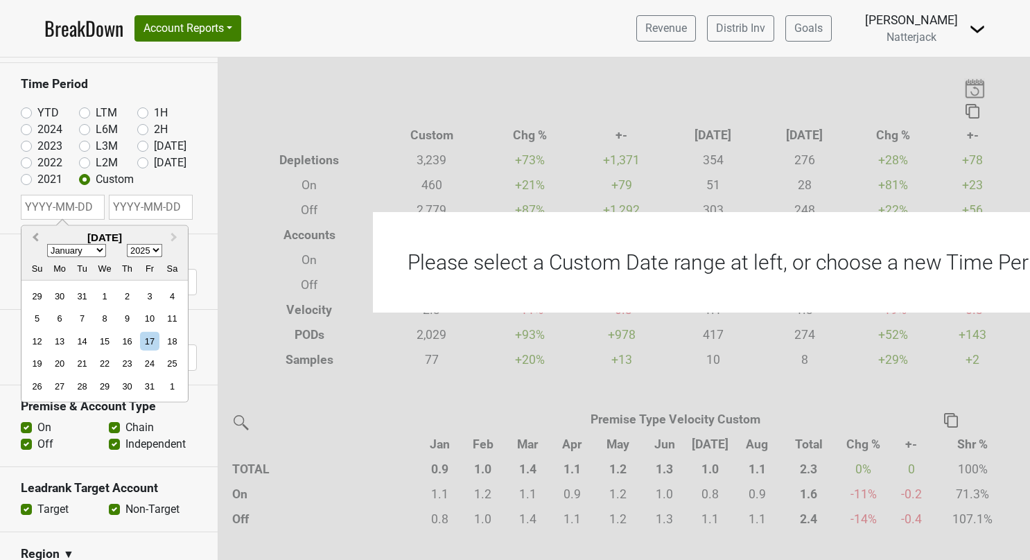
select select "2024"
click at [33, 235] on button "Previous Month" at bounding box center [34, 238] width 22 height 22
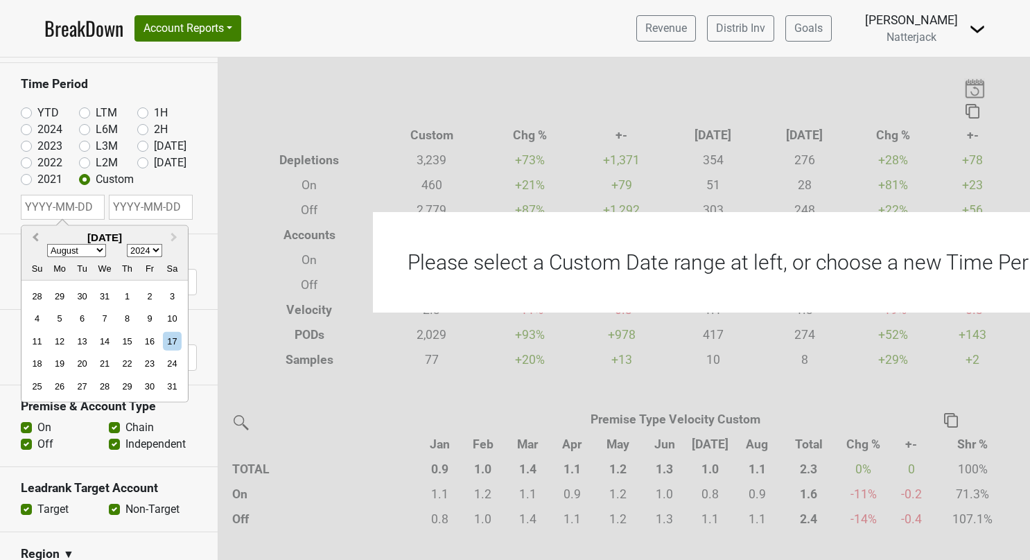
click at [33, 235] on button "Previous Month" at bounding box center [34, 238] width 22 height 22
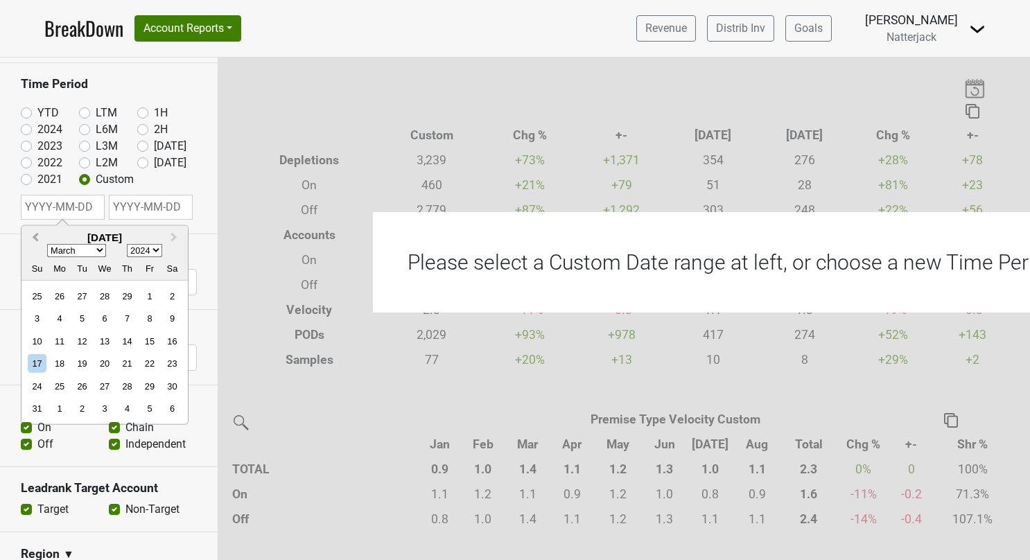
click at [33, 235] on button "Previous Month" at bounding box center [34, 238] width 22 height 22
select select "0"
click at [58, 291] on div "1" at bounding box center [60, 296] width 19 height 19
type input "[DATE]"
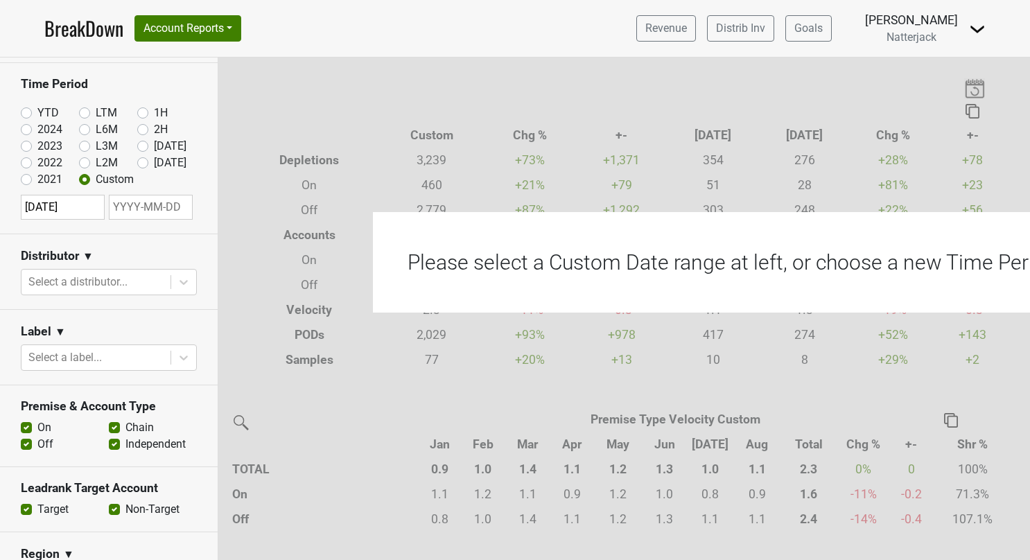
click at [151, 205] on input "text" at bounding box center [151, 207] width 84 height 25
select select "8"
select select "2025"
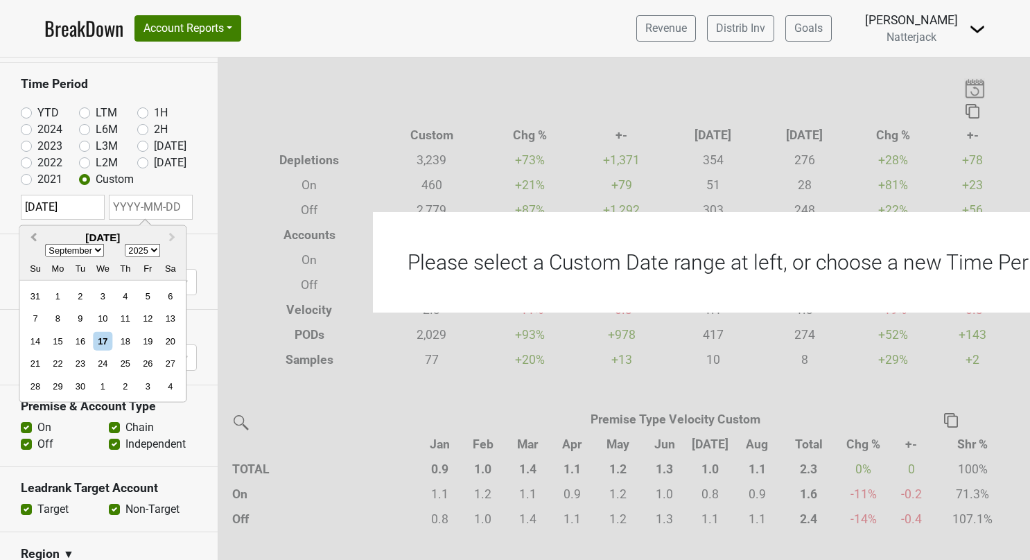
click at [33, 234] on span "Previous Month" at bounding box center [33, 238] width 0 height 16
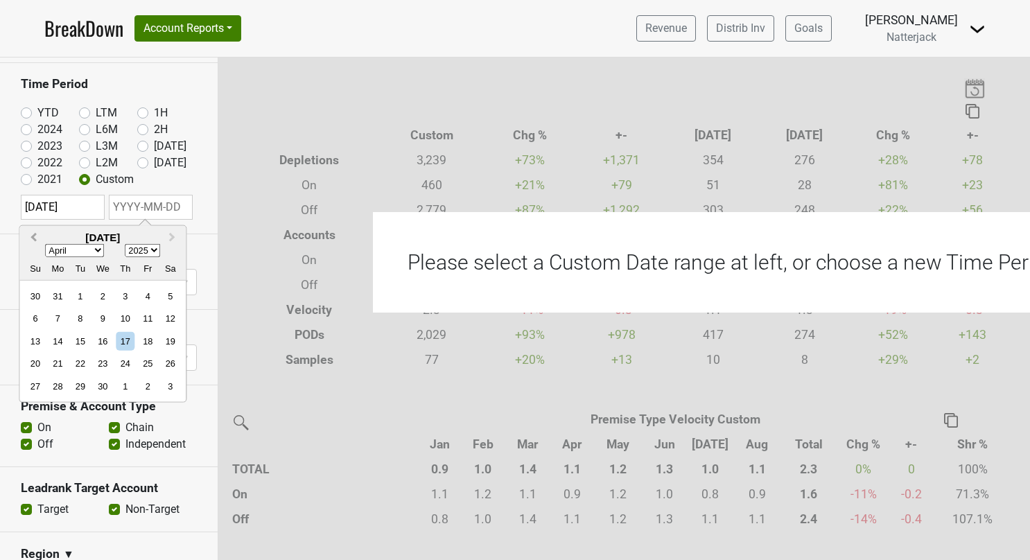
click at [33, 234] on span "Previous Month" at bounding box center [33, 238] width 0 height 16
select select "11"
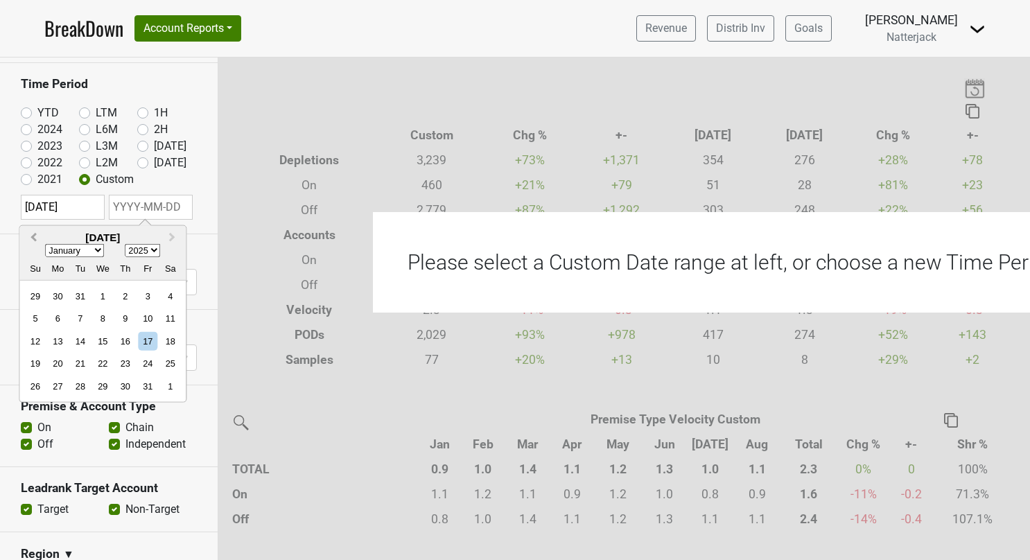
select select "2024"
click at [33, 234] on span "Previous Month" at bounding box center [33, 238] width 0 height 16
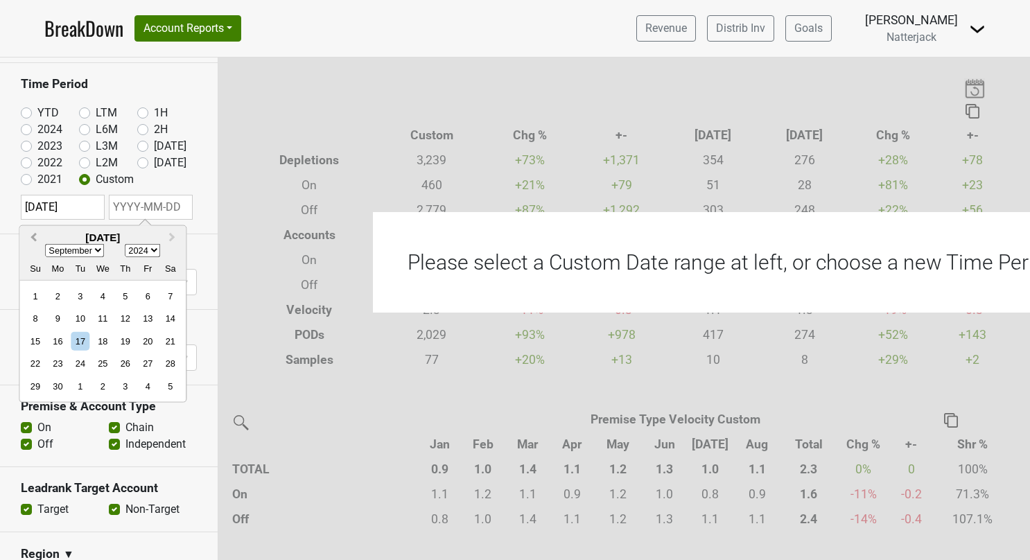
select select "7"
click at [169, 382] on div "31" at bounding box center [170, 386] width 19 height 19
type input "[DATE]"
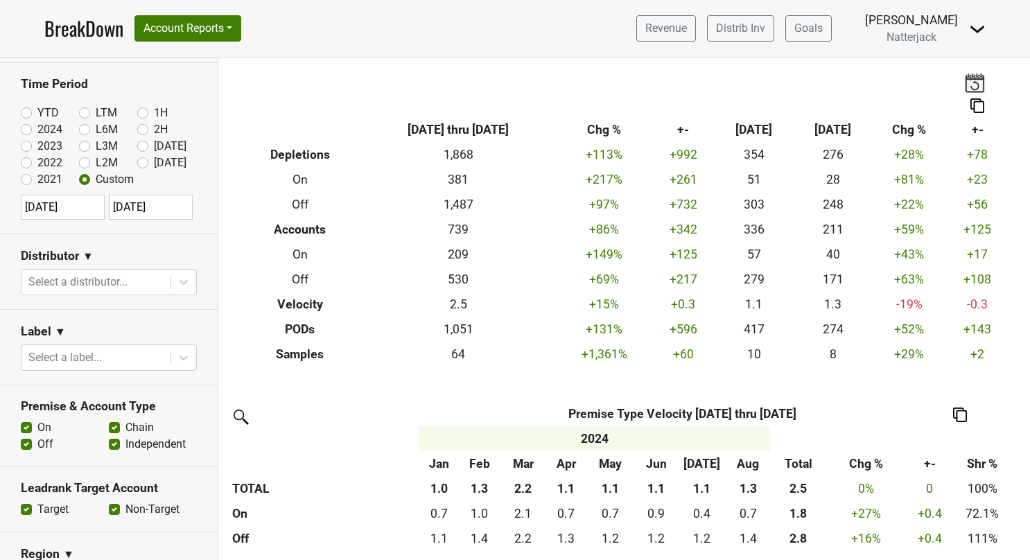
scroll to position [8, 0]
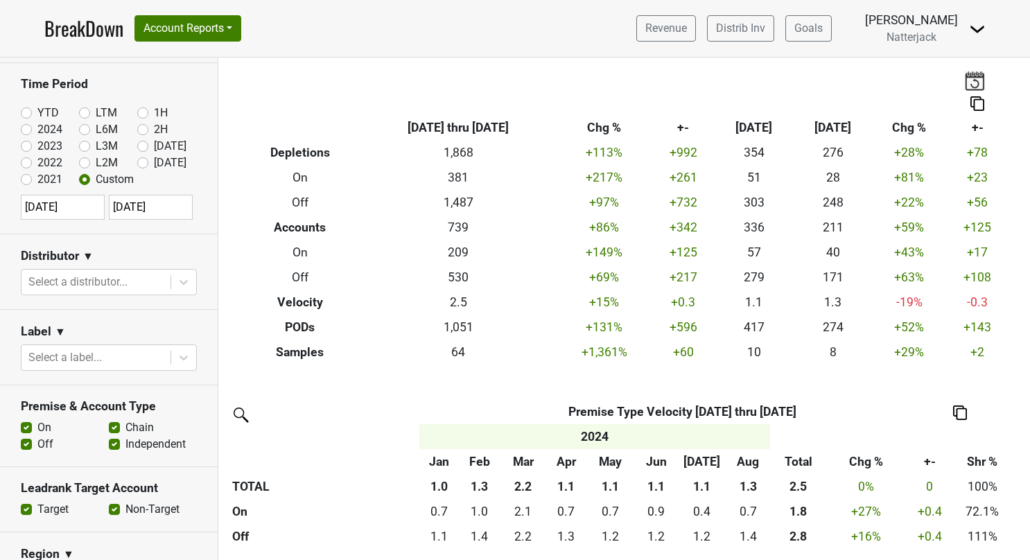
click at [962, 409] on img at bounding box center [960, 413] width 14 height 15
click at [966, 388] on div "Export to Excel" at bounding box center [959, 387] width 71 height 20
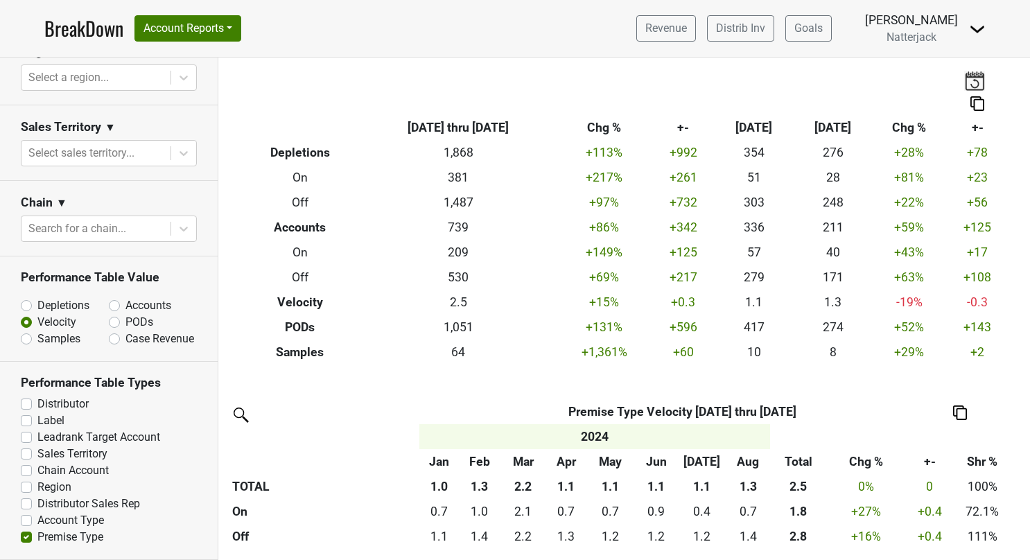
scroll to position [566, 0]
click at [37, 520] on label "Account Type" at bounding box center [70, 520] width 67 height 17
click at [28, 520] on input "Account Type" at bounding box center [26, 519] width 11 height 14
checkbox input "true"
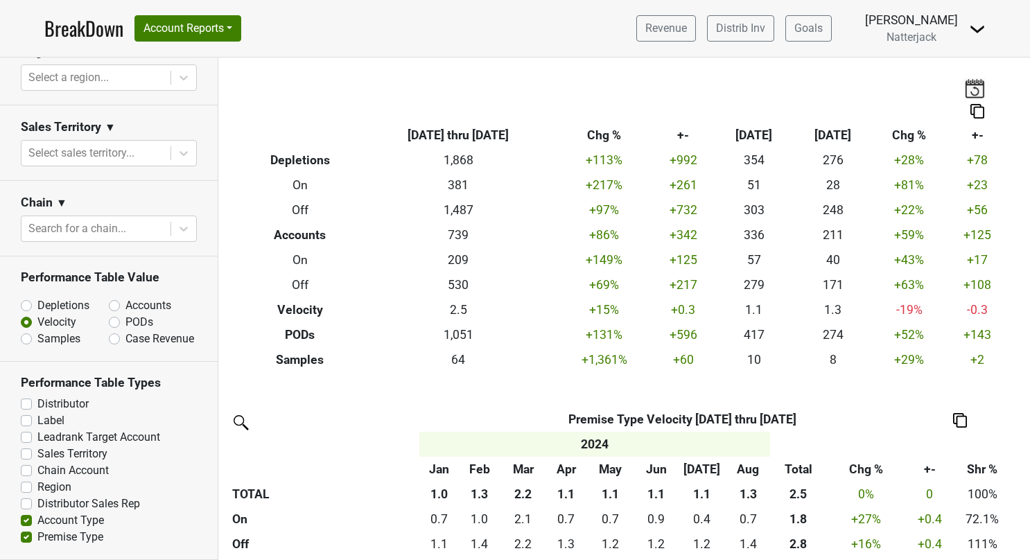
click at [37, 535] on label "Premise Type" at bounding box center [70, 537] width 66 height 17
click at [26, 535] on input "Premise Type" at bounding box center [26, 536] width 11 height 14
checkbox input "false"
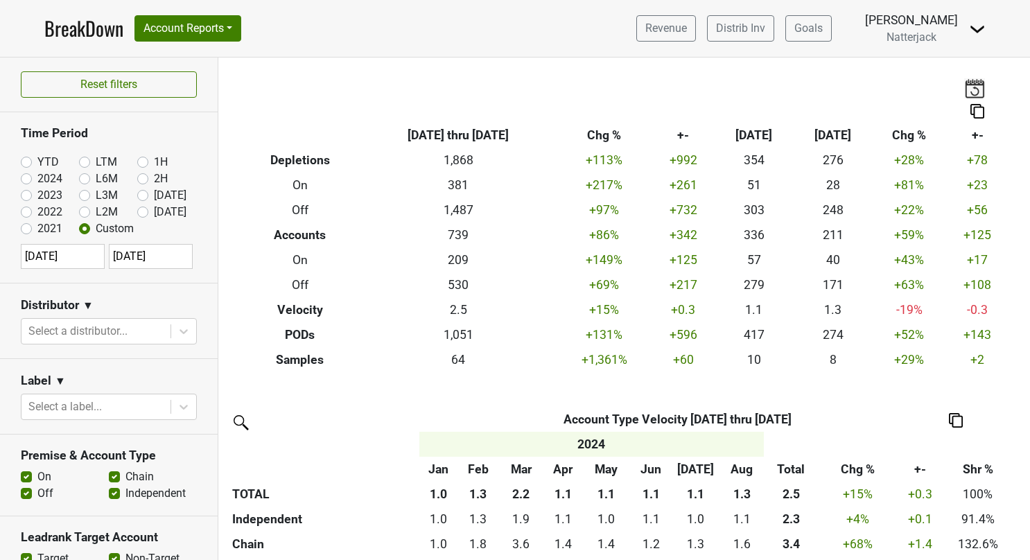
click at [37, 158] on label "YTD" at bounding box center [47, 162] width 21 height 17
click at [28, 158] on input "YTD" at bounding box center [48, 161] width 55 height 14
radio input "true"
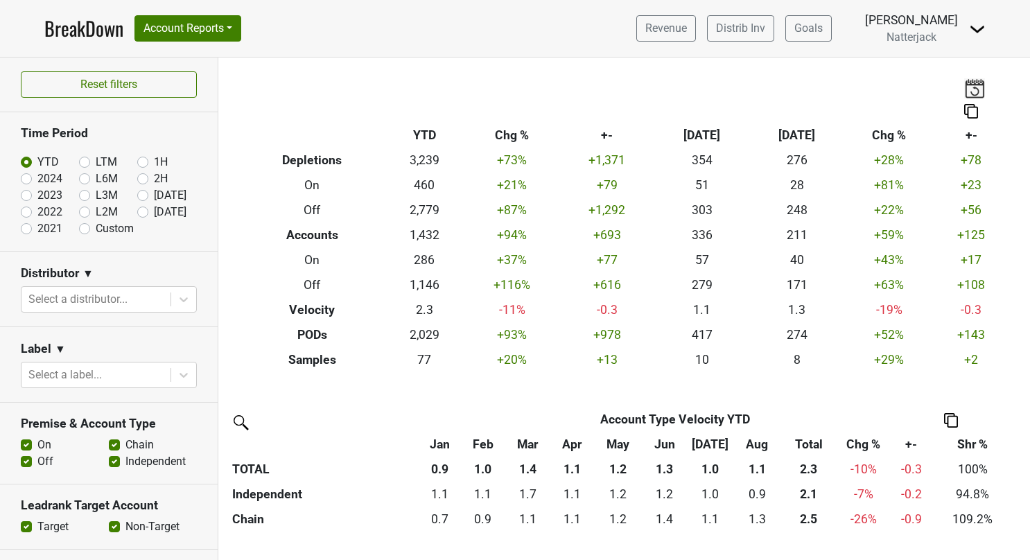
click at [972, 108] on img at bounding box center [971, 111] width 14 height 15
click at [972, 88] on div "Export to Excel" at bounding box center [972, 86] width 69 height 20
click at [96, 226] on label "Custom" at bounding box center [115, 228] width 38 height 17
click at [80, 226] on input "Custom" at bounding box center [106, 227] width 55 height 14
radio input "true"
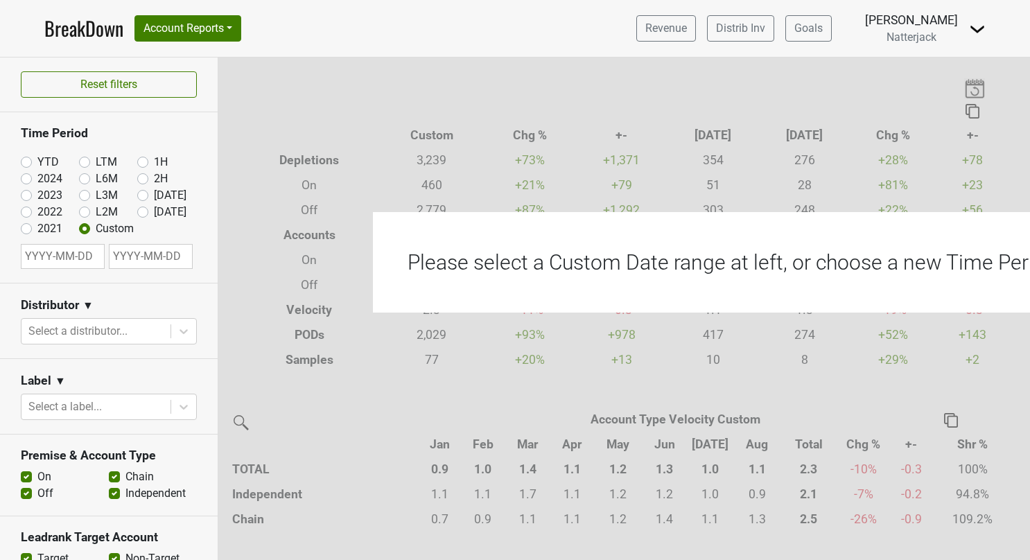
select select "8"
select select "2025"
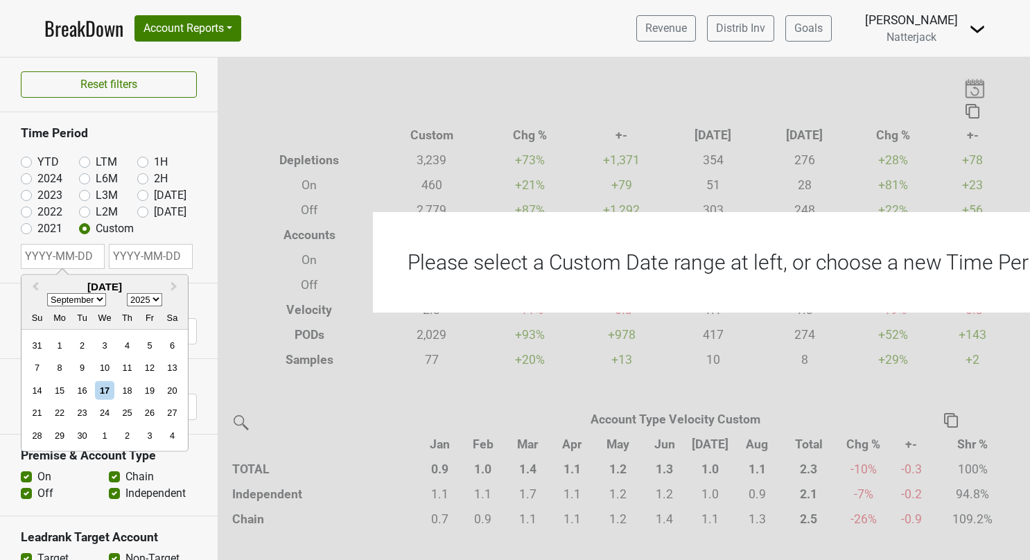
click at [77, 255] on input "text" at bounding box center [63, 256] width 84 height 25
click at [35, 286] on span "Previous Month" at bounding box center [35, 287] width 0 height 16
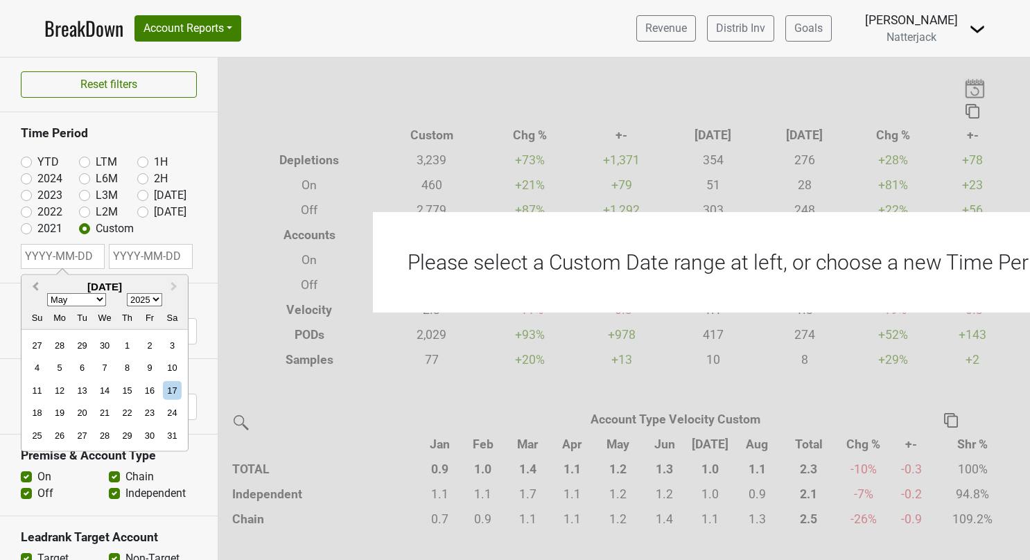
click at [35, 286] on span "Previous Month" at bounding box center [35, 287] width 0 height 16
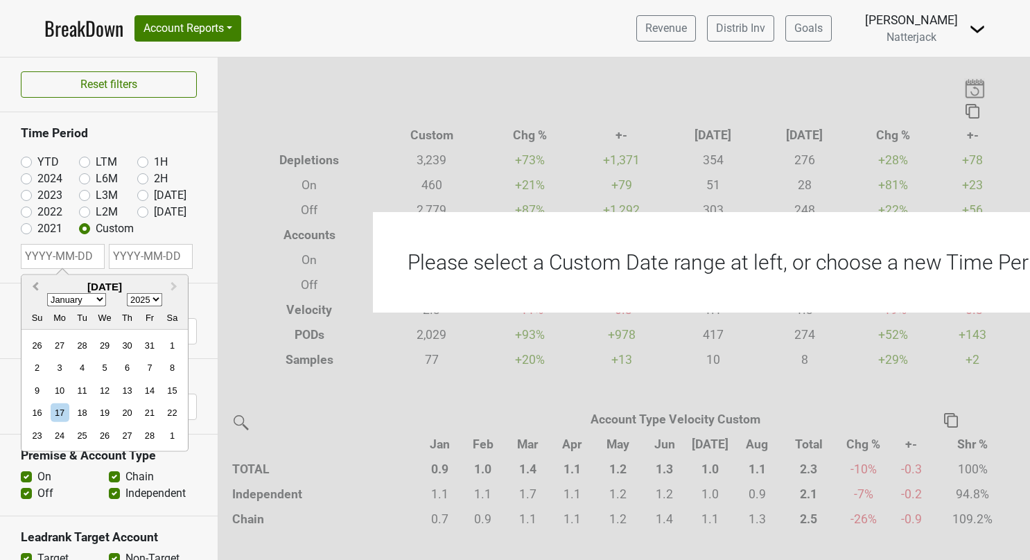
select select "11"
select select "2024"
click at [35, 286] on span "Previous Month" at bounding box center [35, 287] width 0 height 16
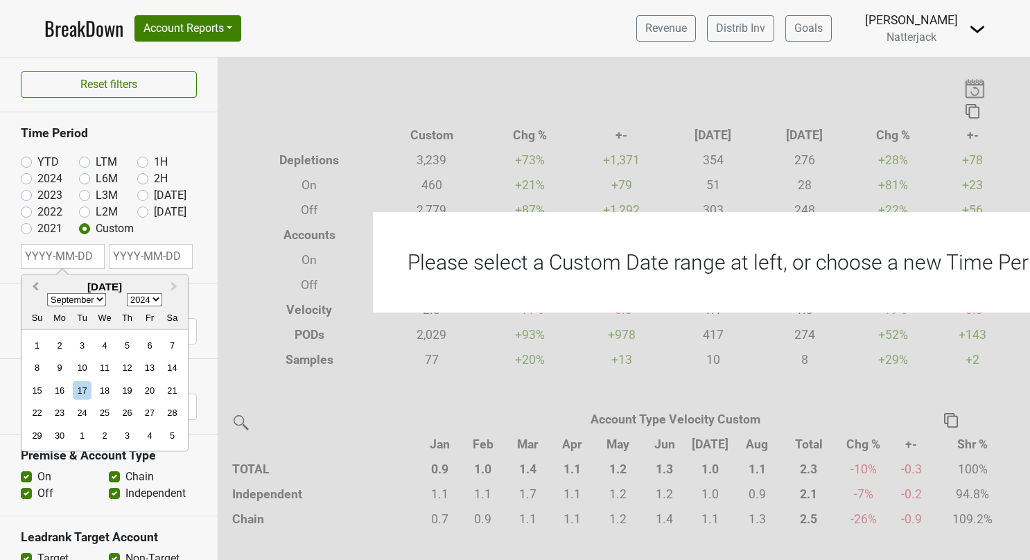
click at [35, 286] on span "Previous Month" at bounding box center [35, 287] width 0 height 16
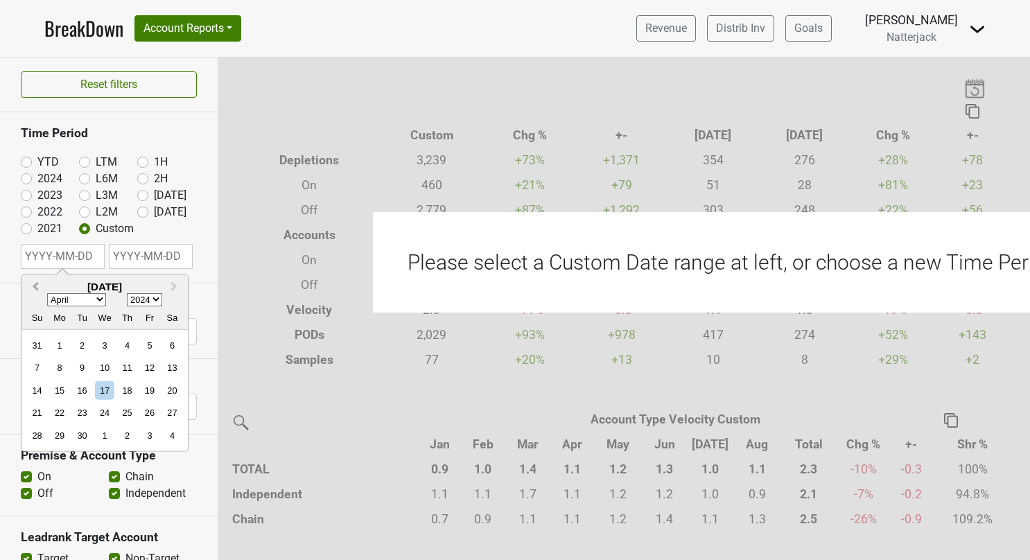
click at [35, 286] on span "Previous Month" at bounding box center [35, 287] width 0 height 16
select select "0"
click at [57, 337] on div "1" at bounding box center [60, 345] width 19 height 19
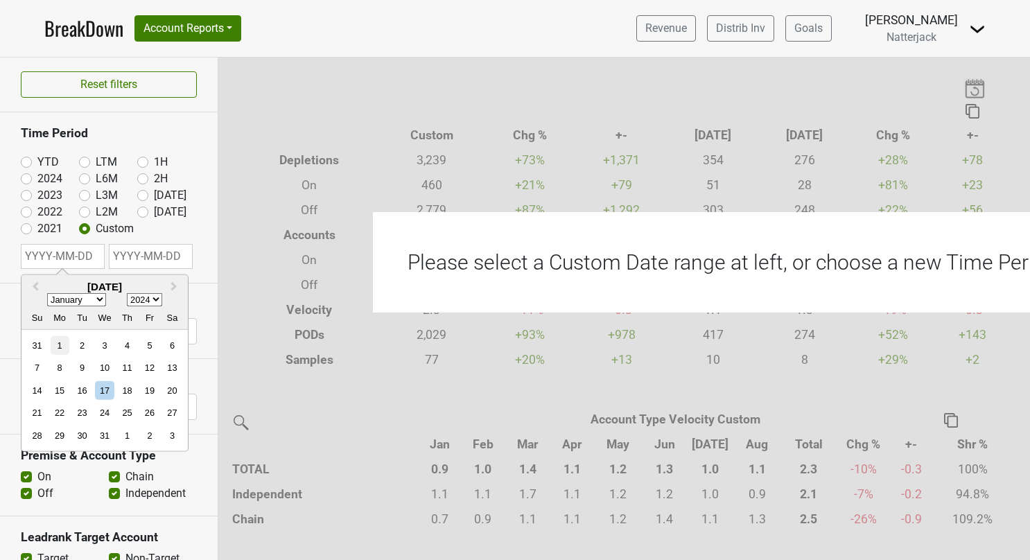
type input "[DATE]"
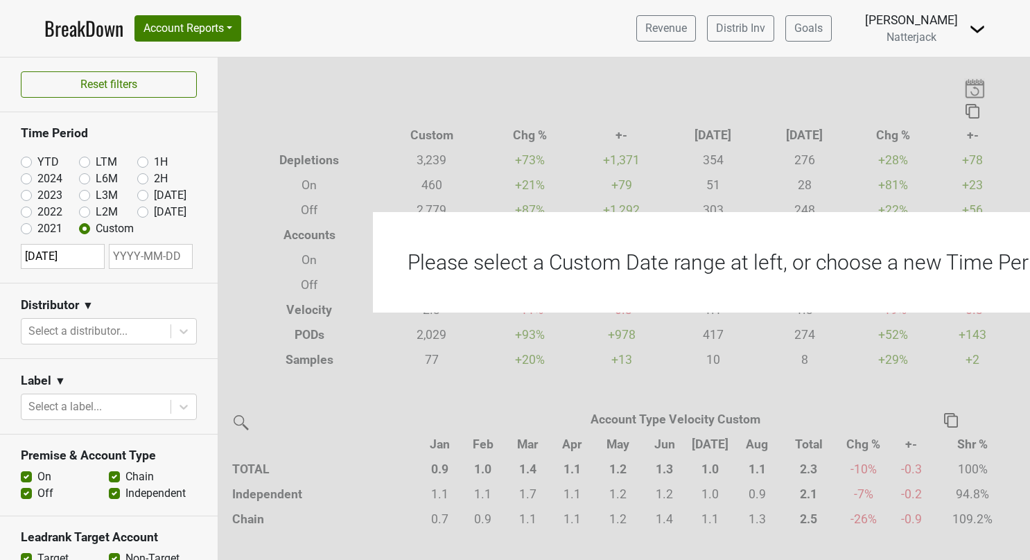
select select "8"
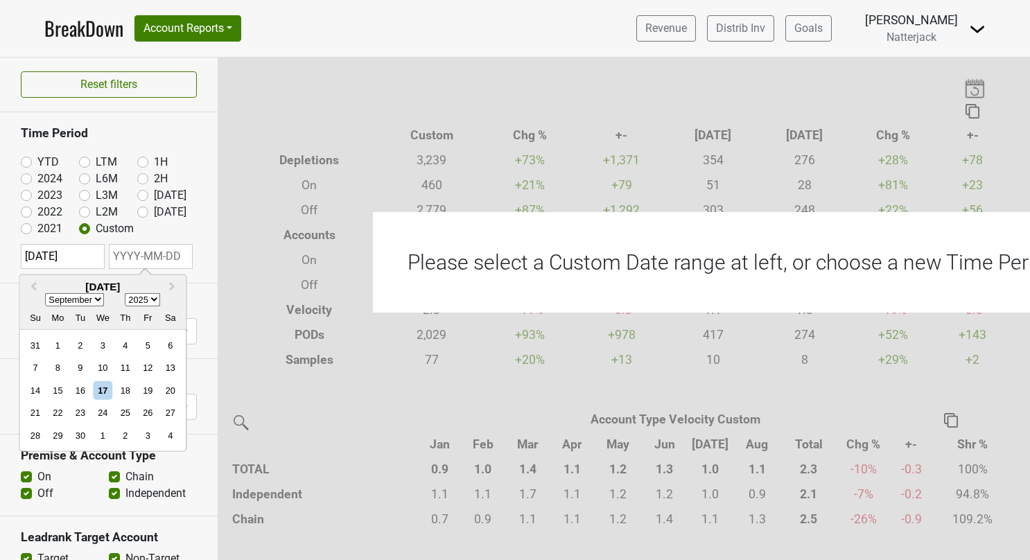
click at [145, 248] on input "text" at bounding box center [151, 256] width 84 height 25
click at [153, 297] on select "2024 2025 2026 2027 2028 2029 2030 2031 2032 2033 2034 2035 2036 2037 2038 2039…" at bounding box center [142, 299] width 35 height 13
select select "2024"
click at [125, 293] on select "2024 2025 2026 2027 2028 2029 2030 2031 2032 2033 2034 2035 2036 2037 2038 2039…" at bounding box center [142, 299] width 35 height 13
click at [33, 284] on span "Previous Month" at bounding box center [33, 287] width 0 height 16
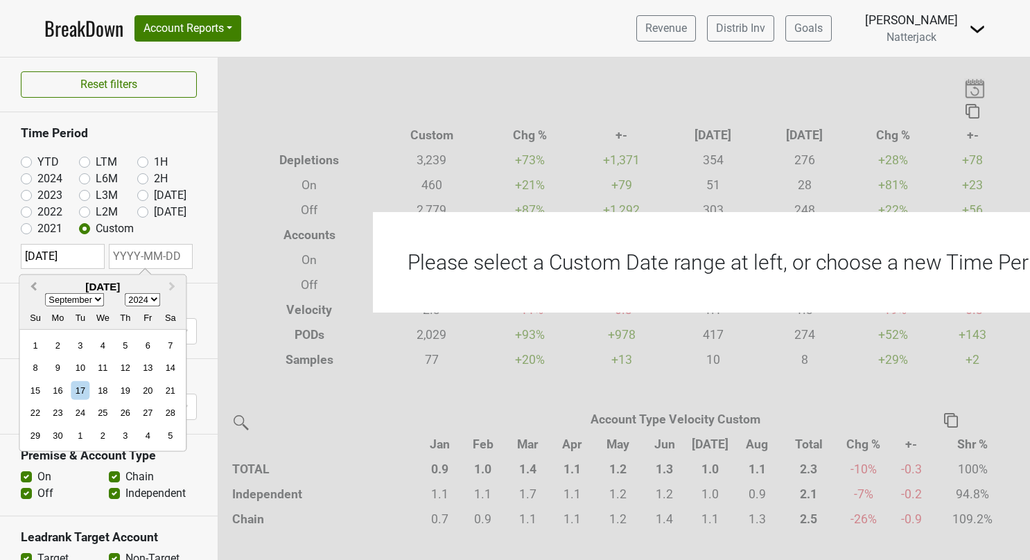
select select "7"
click at [174, 429] on div "31" at bounding box center [170, 435] width 19 height 19
type input "[DATE]"
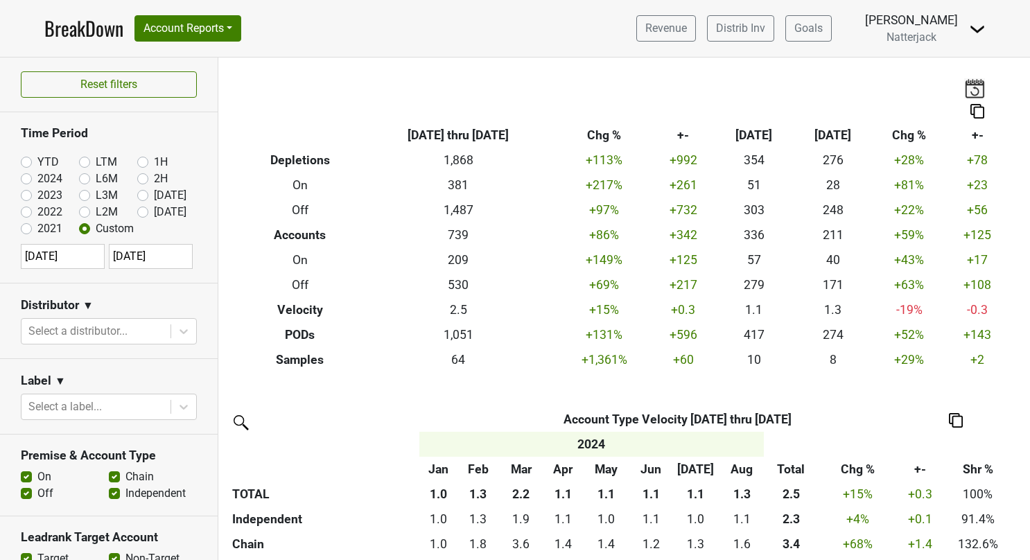
click at [979, 112] on img at bounding box center [978, 111] width 14 height 15
click at [983, 89] on div "Export to Excel" at bounding box center [976, 86] width 69 height 20
